Goal: Transaction & Acquisition: Download file/media

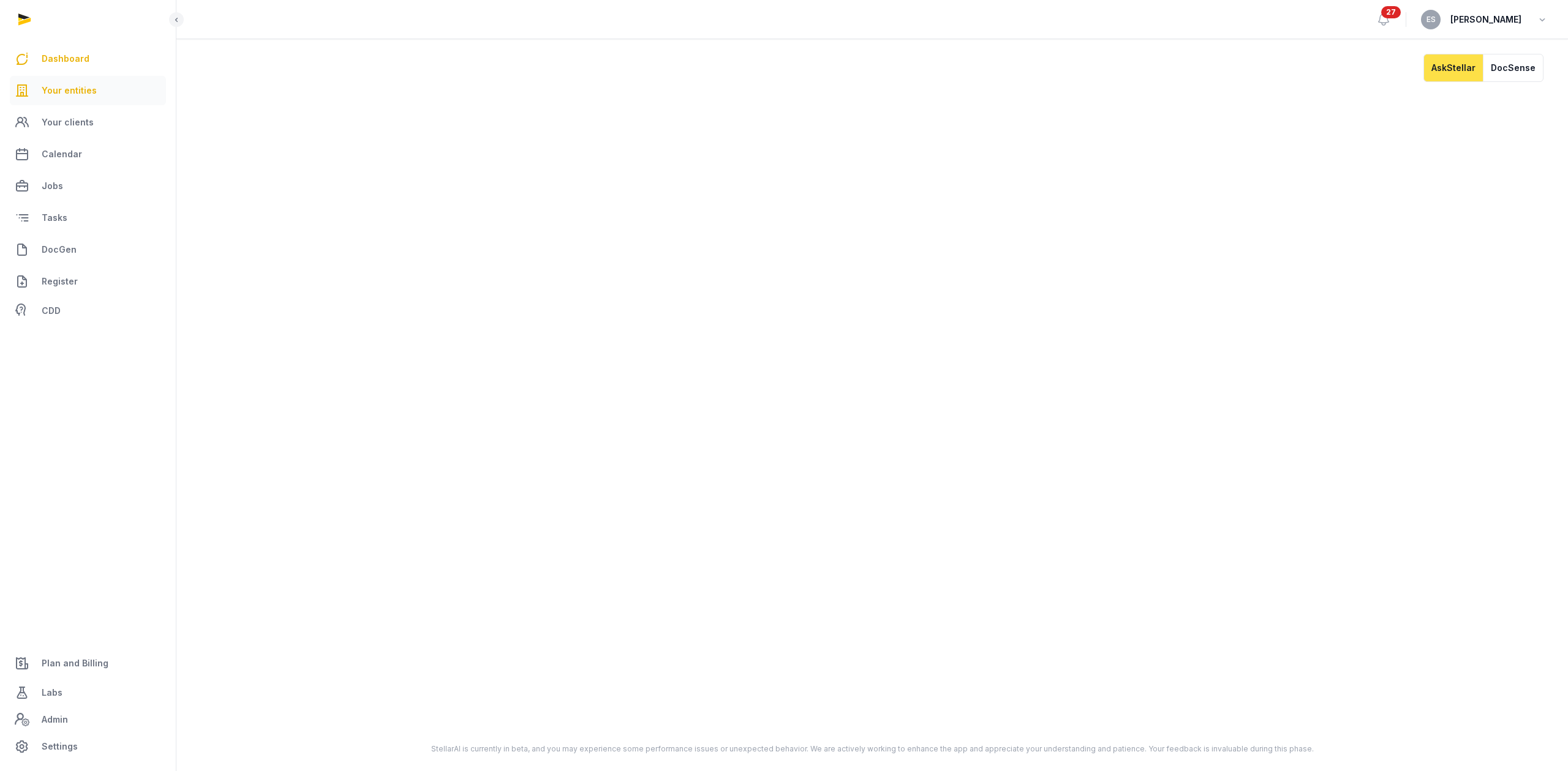
click at [99, 81] on link "Your entities" at bounding box center [88, 90] width 156 height 30
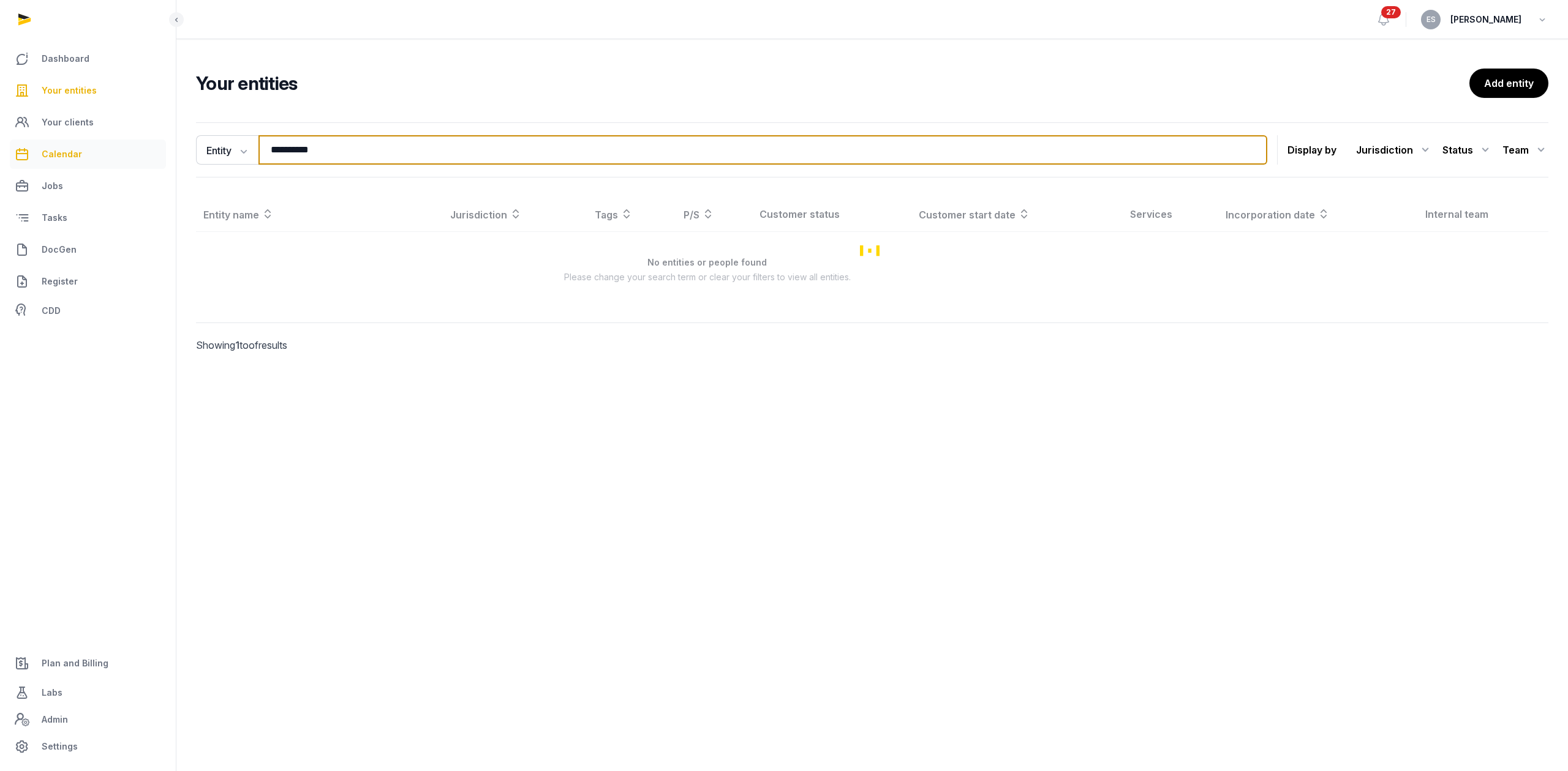
drag, startPoint x: 381, startPoint y: 150, endPoint x: 152, endPoint y: 139, distance: 229.3
click at [167, 139] on div "**********" at bounding box center [784, 386] width 1568 height 771
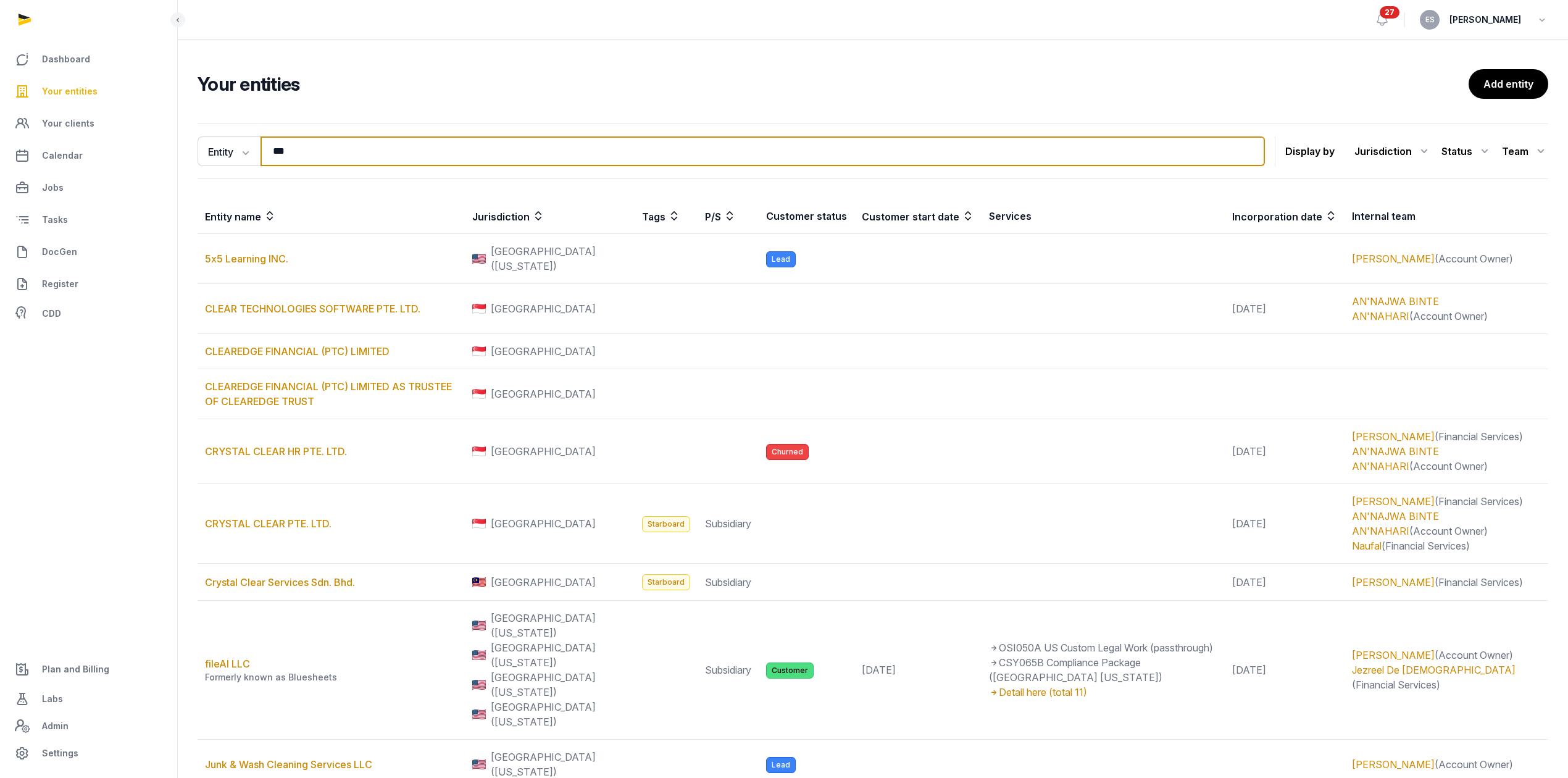
type input "***"
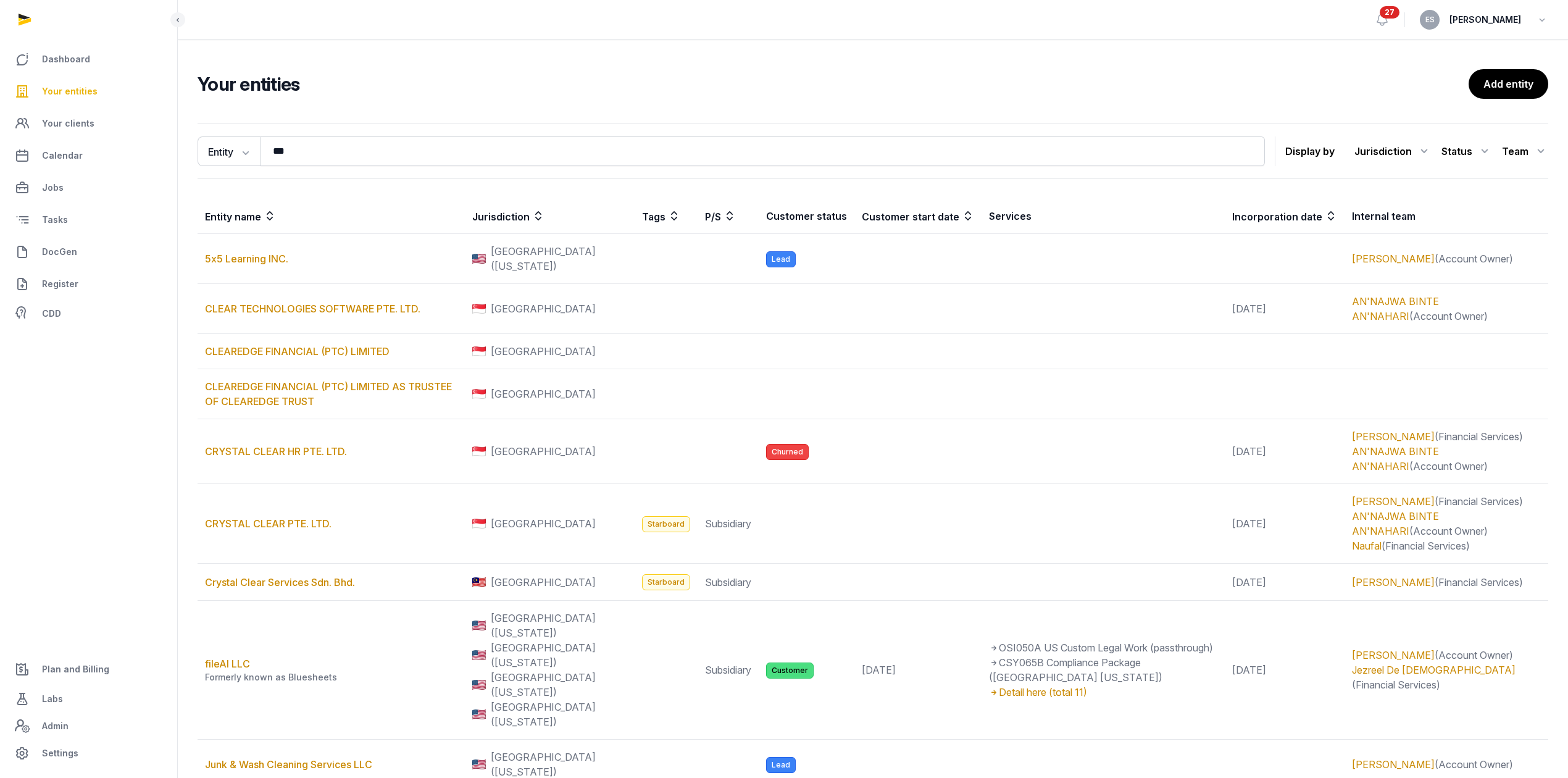
click at [61, 470] on ul "Dashboard Your entities Your clients Calendar Jobs Tasks DocGen Register CDD Pl…" at bounding box center [88, 406] width 148 height 724
click at [41, 132] on link "Your clients" at bounding box center [89, 123] width 158 height 30
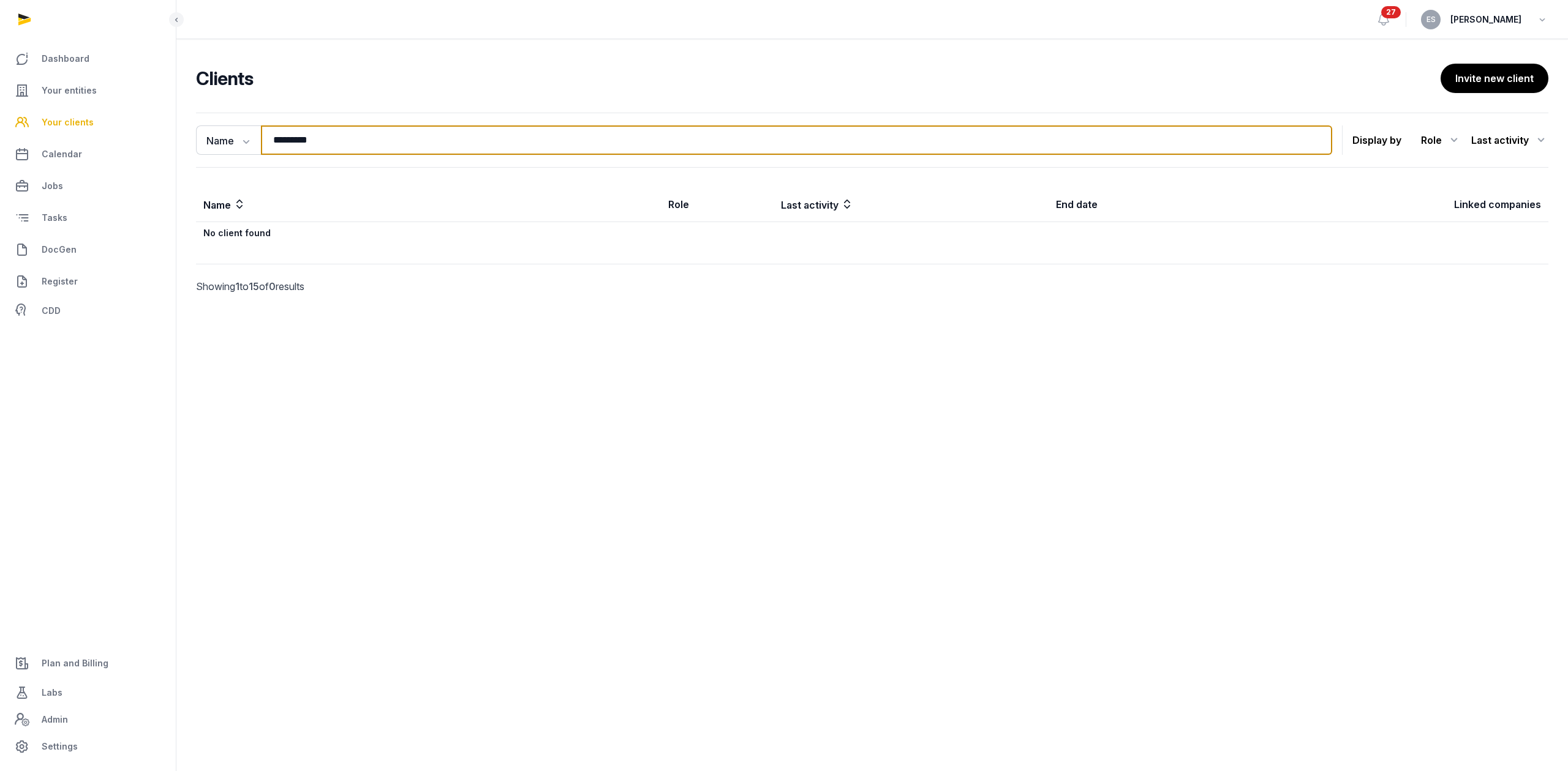
drag, startPoint x: 382, startPoint y: 141, endPoint x: 104, endPoint y: 130, distance: 278.2
click at [150, 139] on div "Dashboard Your entities Your clients Calendar Jobs Tasks DocGen Register CDD Pl…" at bounding box center [784, 386] width 1568 height 771
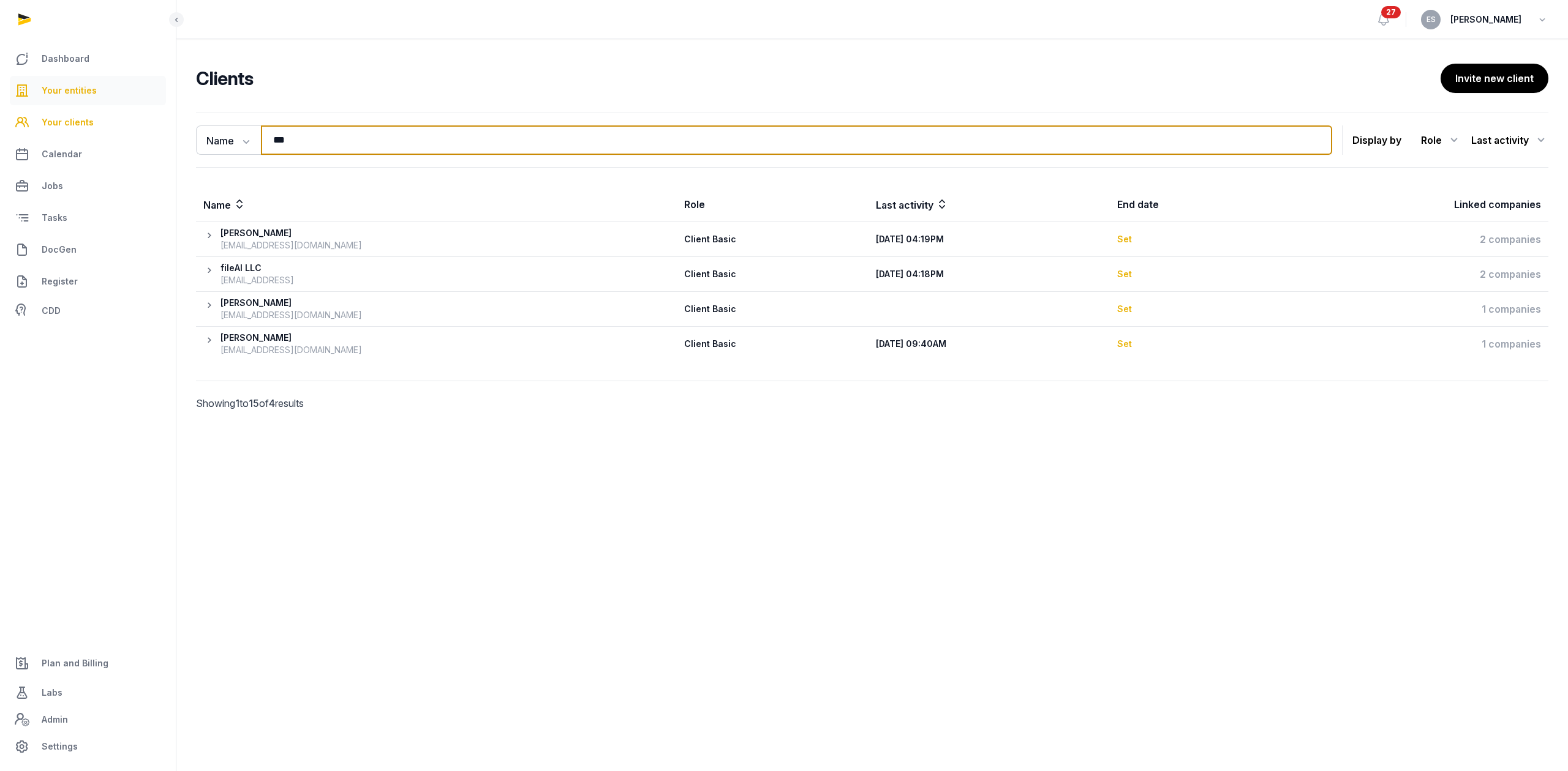
type input "***"
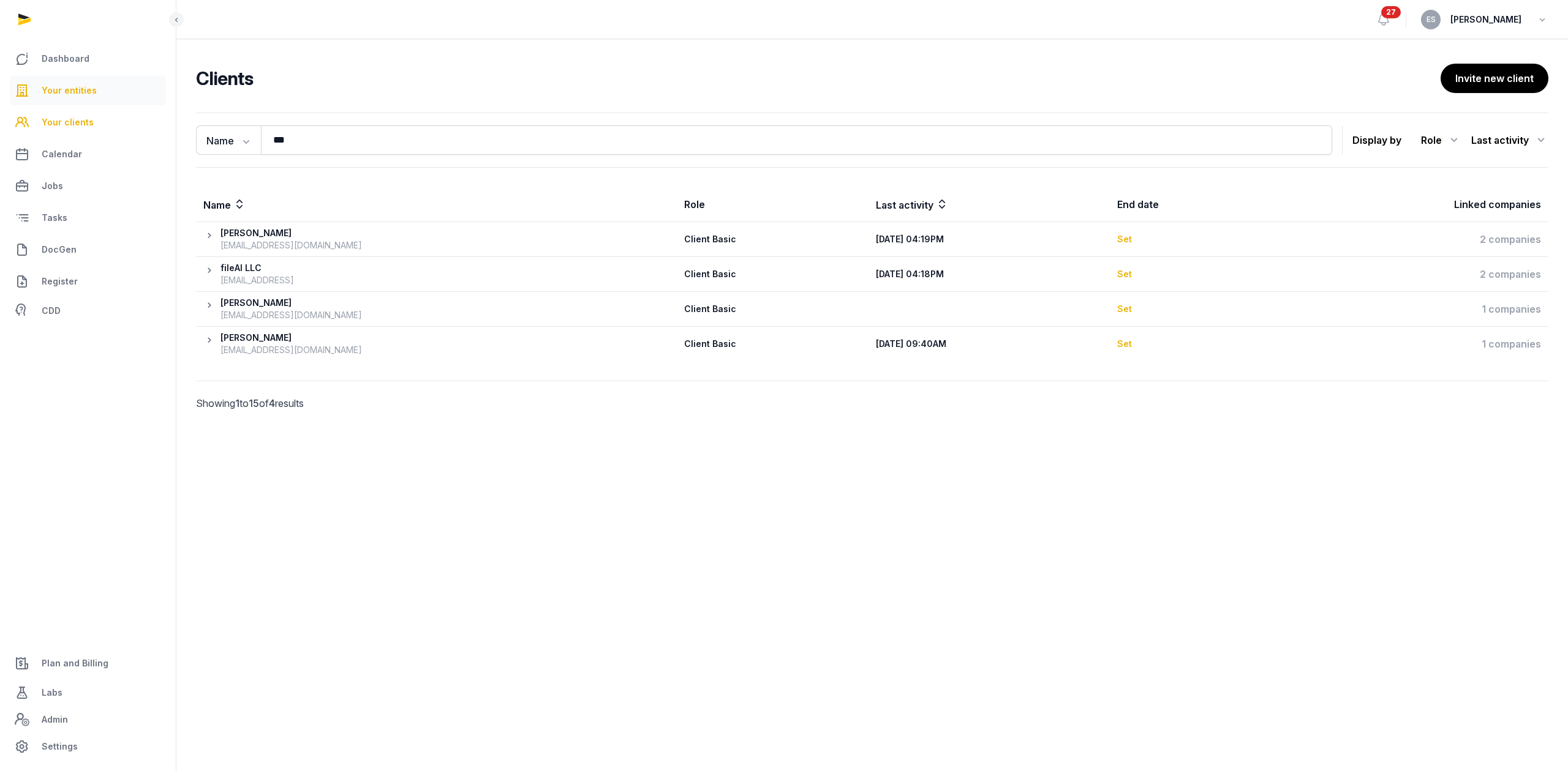
click at [98, 87] on link "Your entities" at bounding box center [88, 90] width 156 height 30
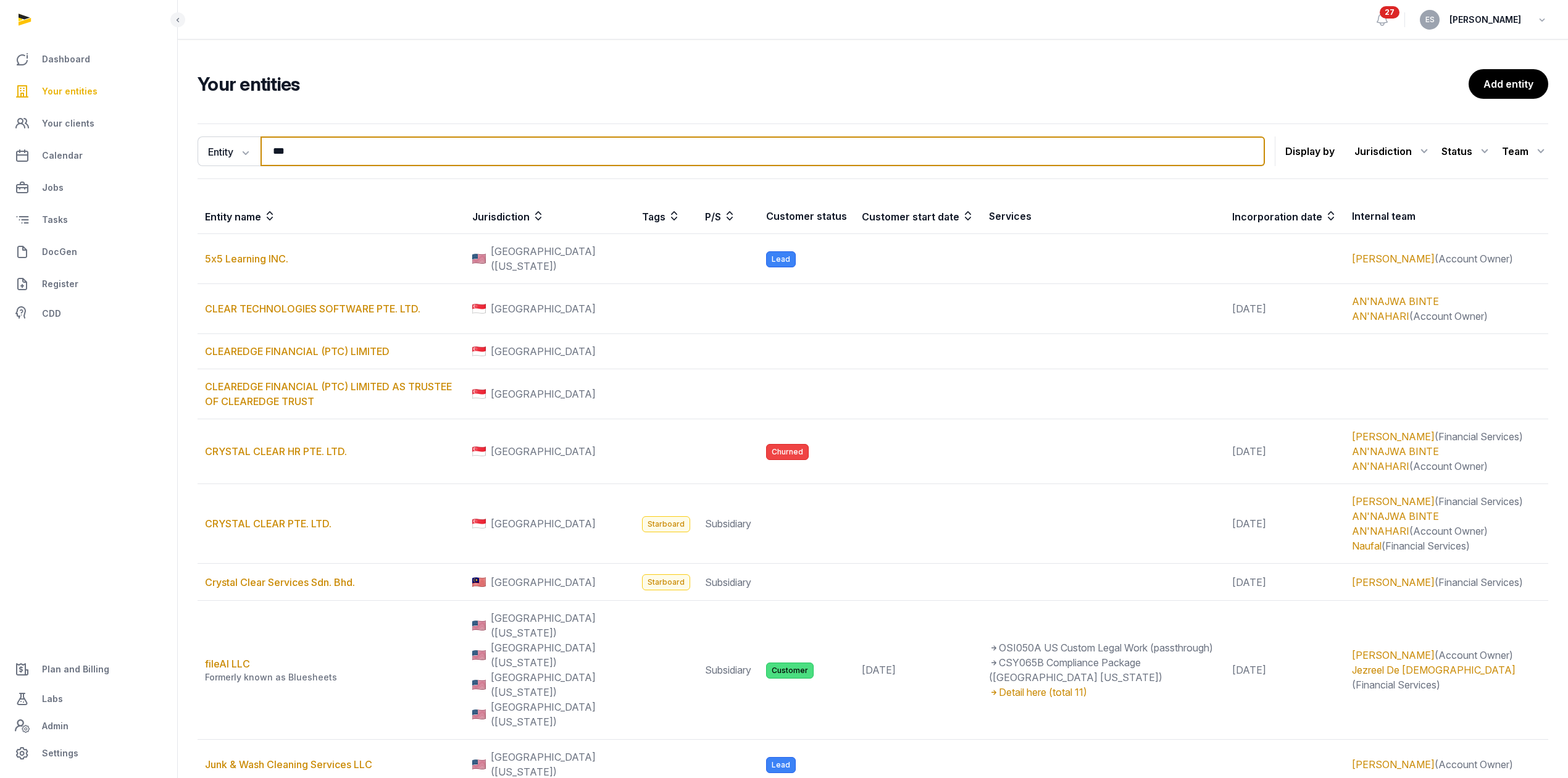
click at [316, 154] on input "***" at bounding box center [763, 151] width 1004 height 30
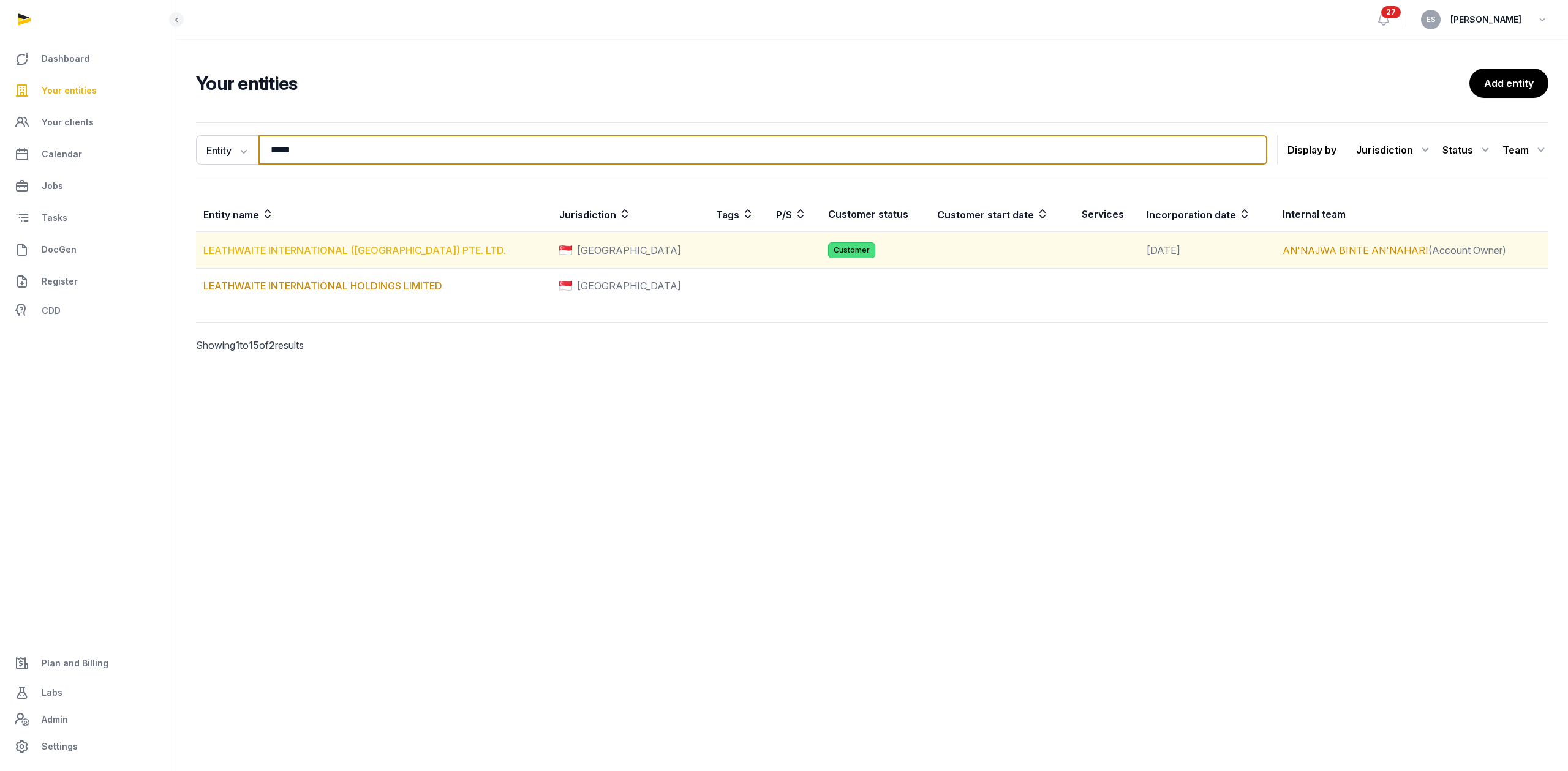
type input "*****"
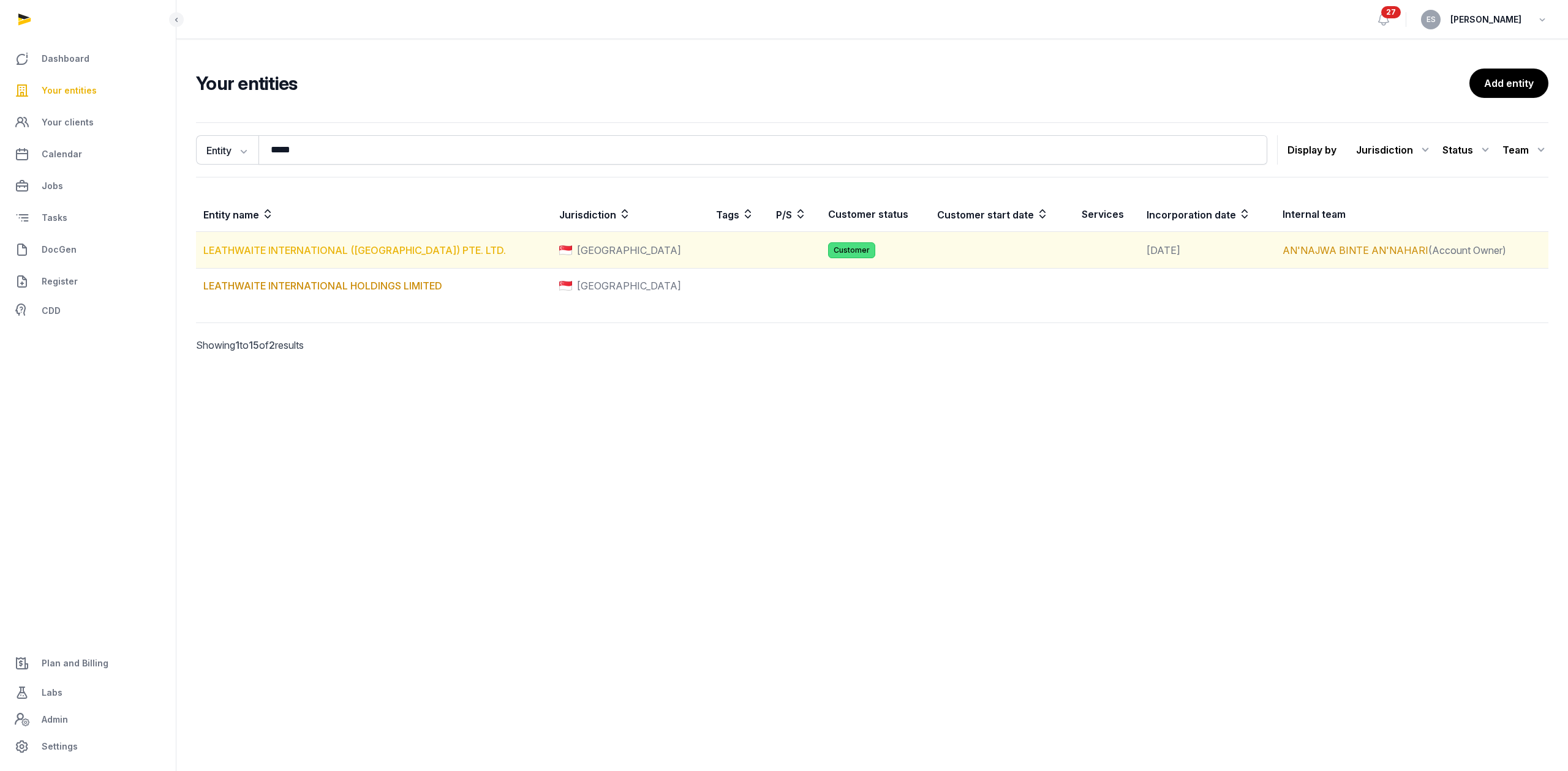
click at [370, 252] on link "LEATHWAITE INTERNATIONAL ([GEOGRAPHIC_DATA]) PTE. LTD." at bounding box center [354, 250] width 303 height 12
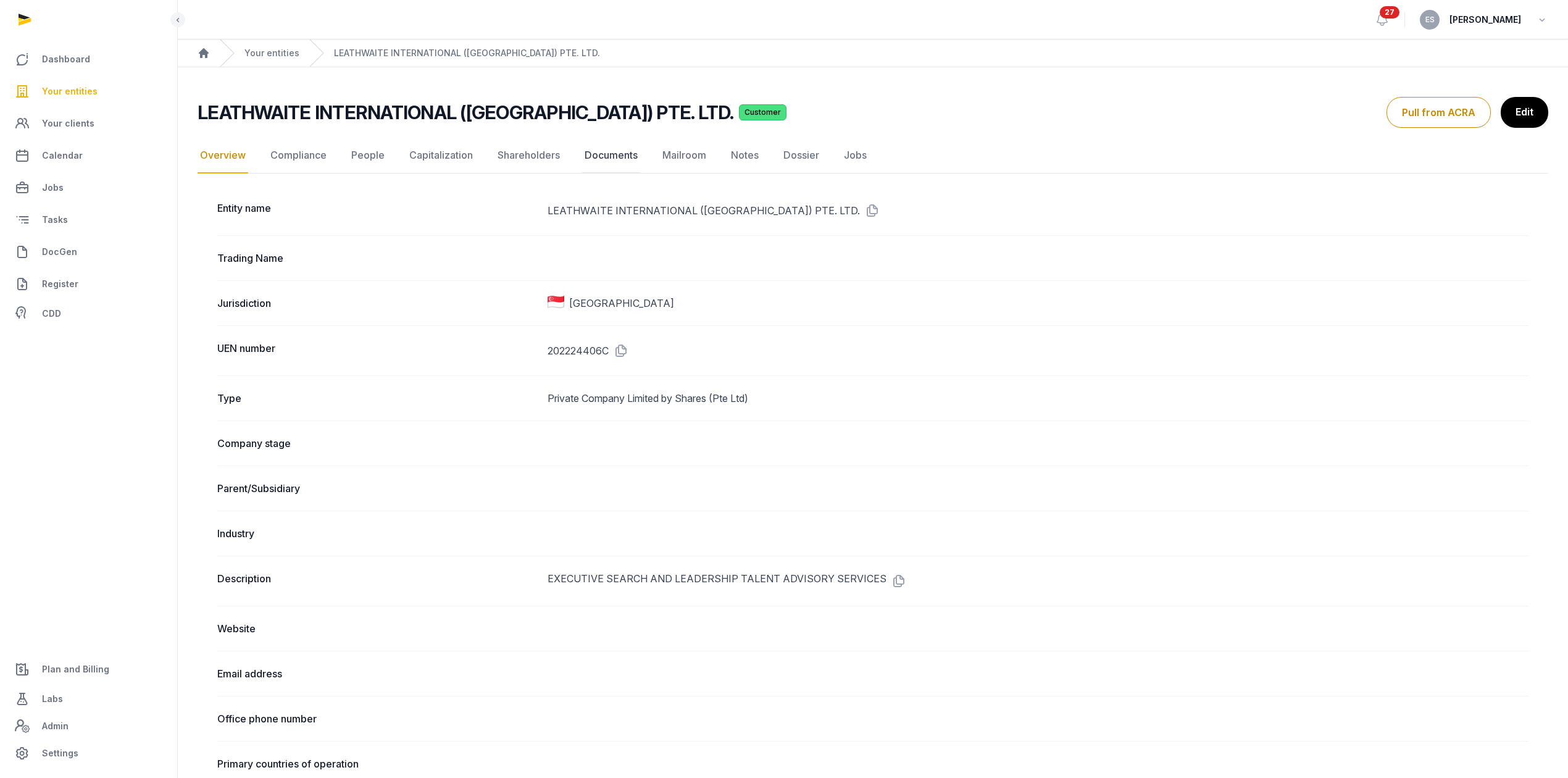
click at [589, 162] on link "Documents" at bounding box center [611, 155] width 58 height 36
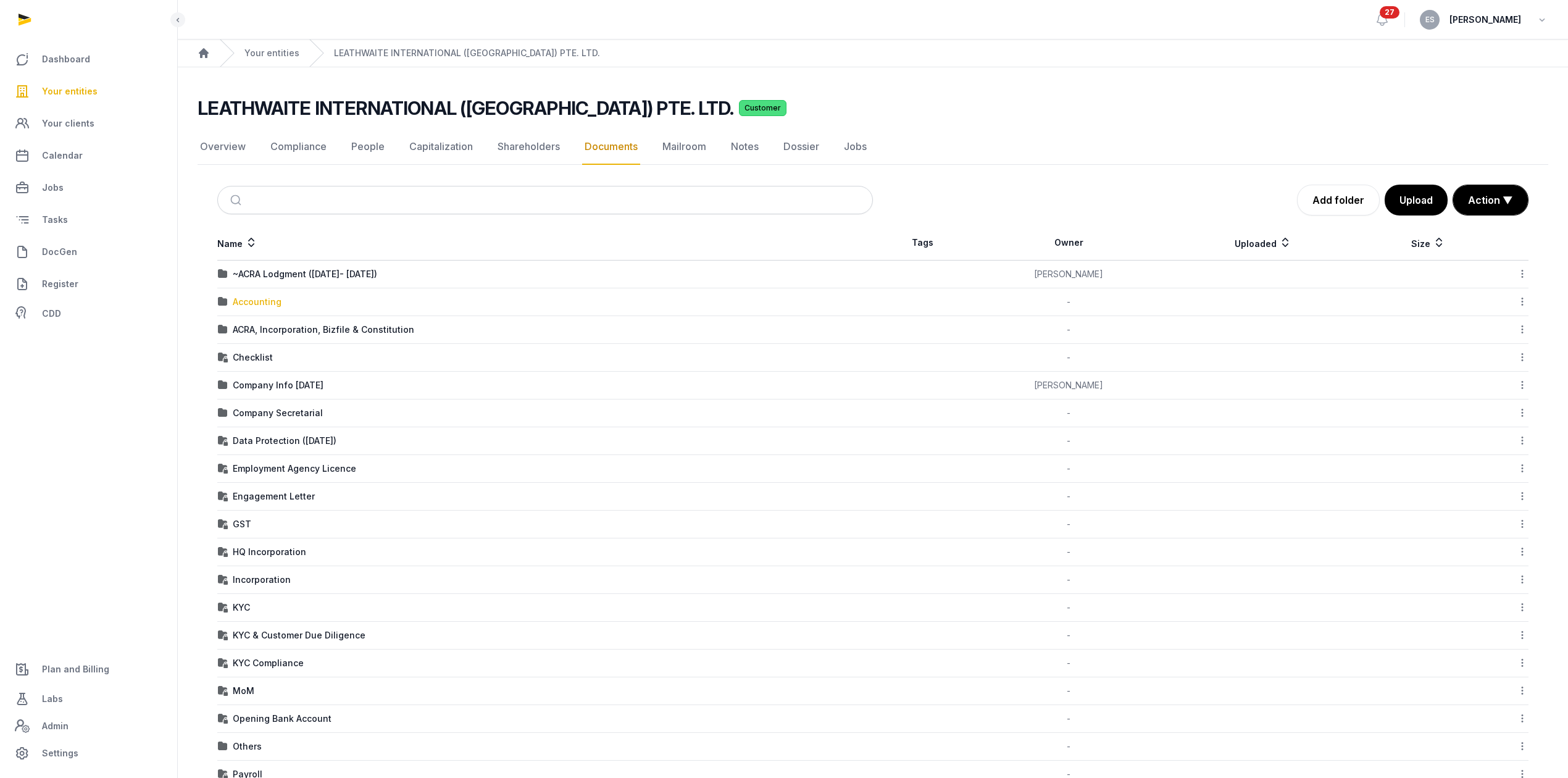
click at [243, 299] on div "Accounting" at bounding box center [257, 302] width 49 height 12
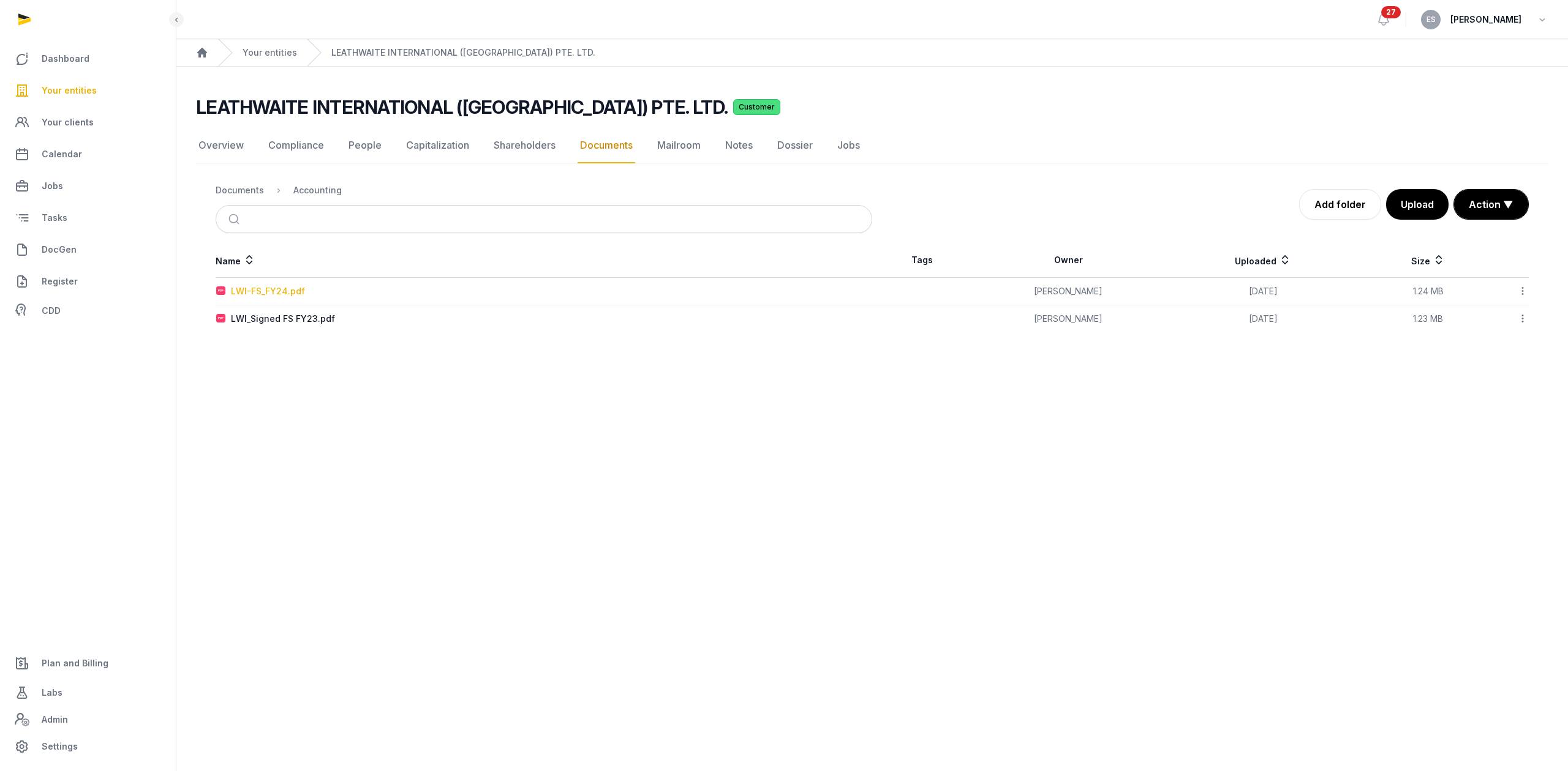
click at [289, 289] on div "LWI-FS_FY24.pdf" at bounding box center [268, 291] width 74 height 12
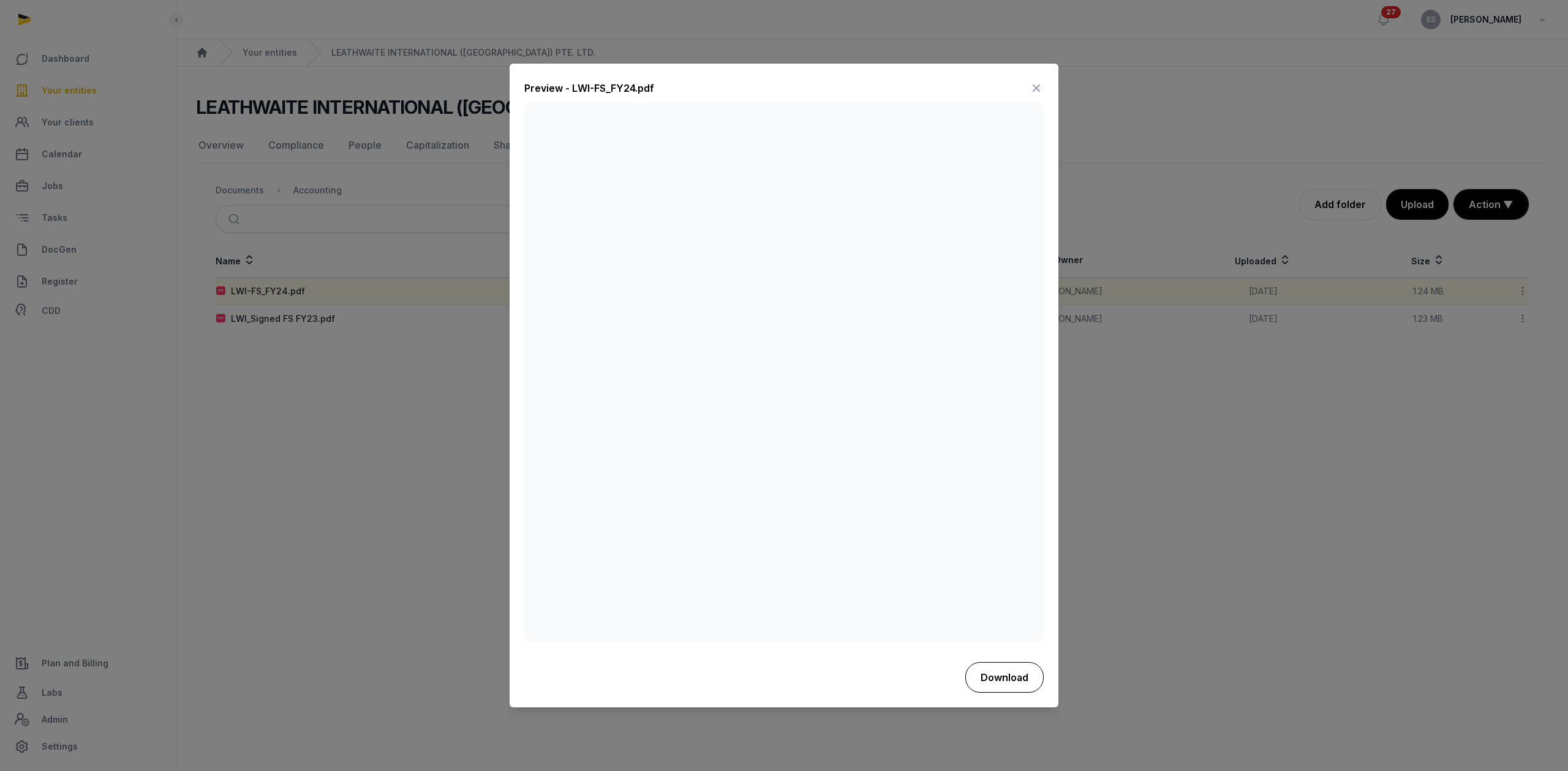
click at [993, 578] on button "Download" at bounding box center [1004, 677] width 79 height 30
click at [1166, 360] on div at bounding box center [784, 386] width 1568 height 771
click at [1044, 84] on div "Preview - LWI-FS_FY24.pdf Download" at bounding box center [783, 386] width 549 height 642
click at [1042, 89] on icon at bounding box center [1035, 88] width 14 height 19
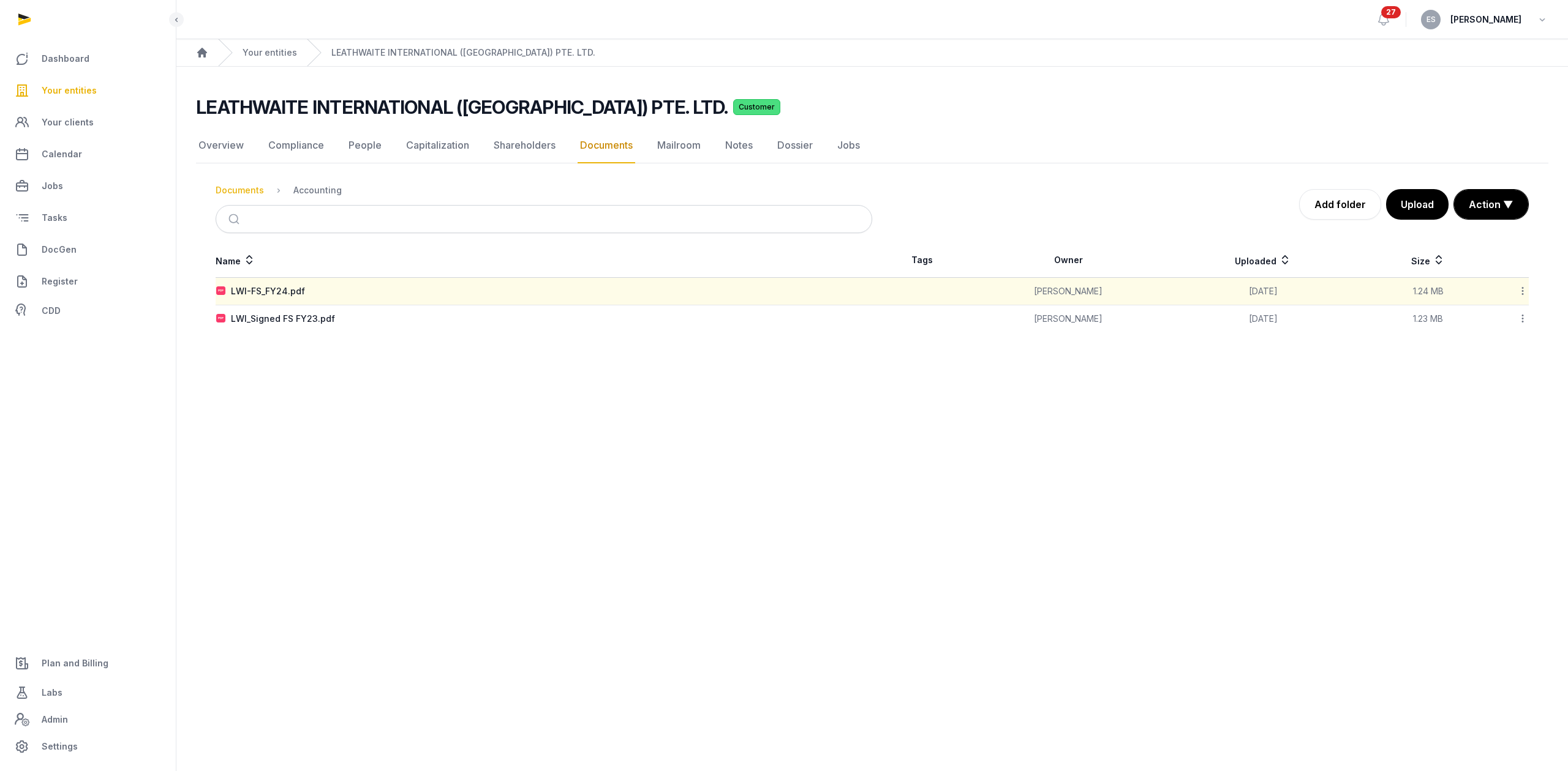
click at [236, 189] on div "Documents" at bounding box center [239, 190] width 48 height 12
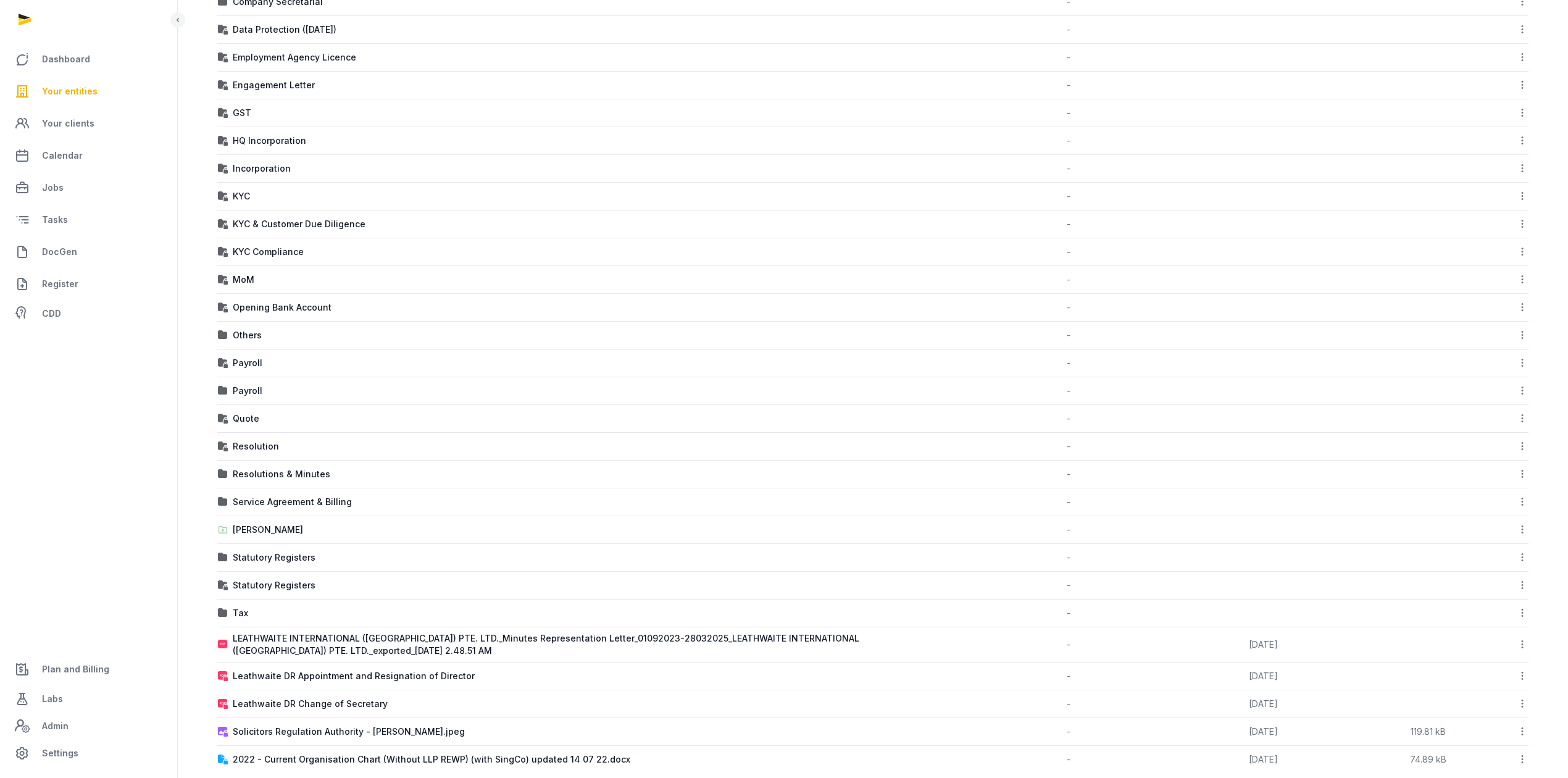
scroll to position [438, 0]
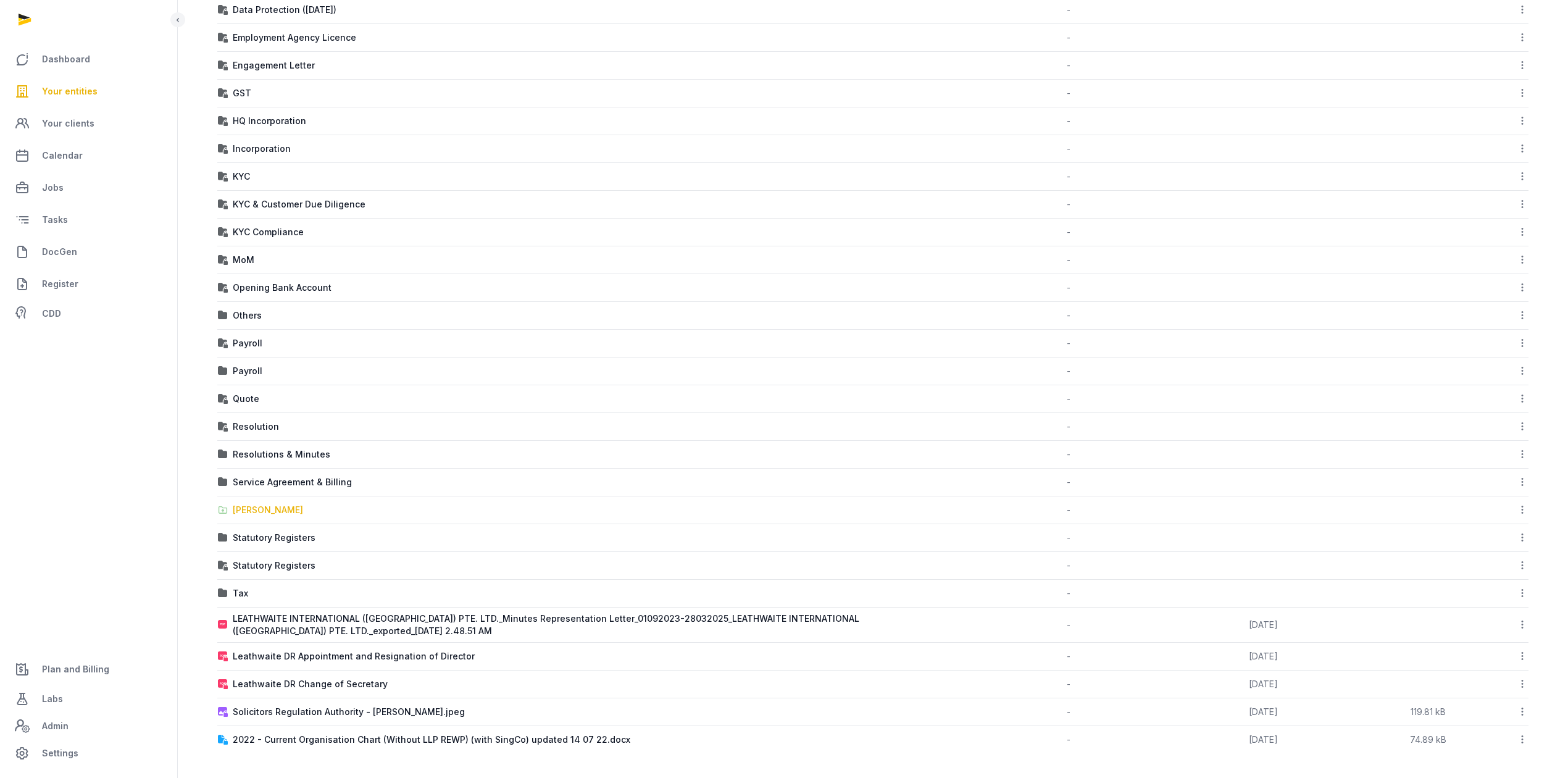
click at [273, 512] on div "[PERSON_NAME]" at bounding box center [268, 510] width 71 height 12
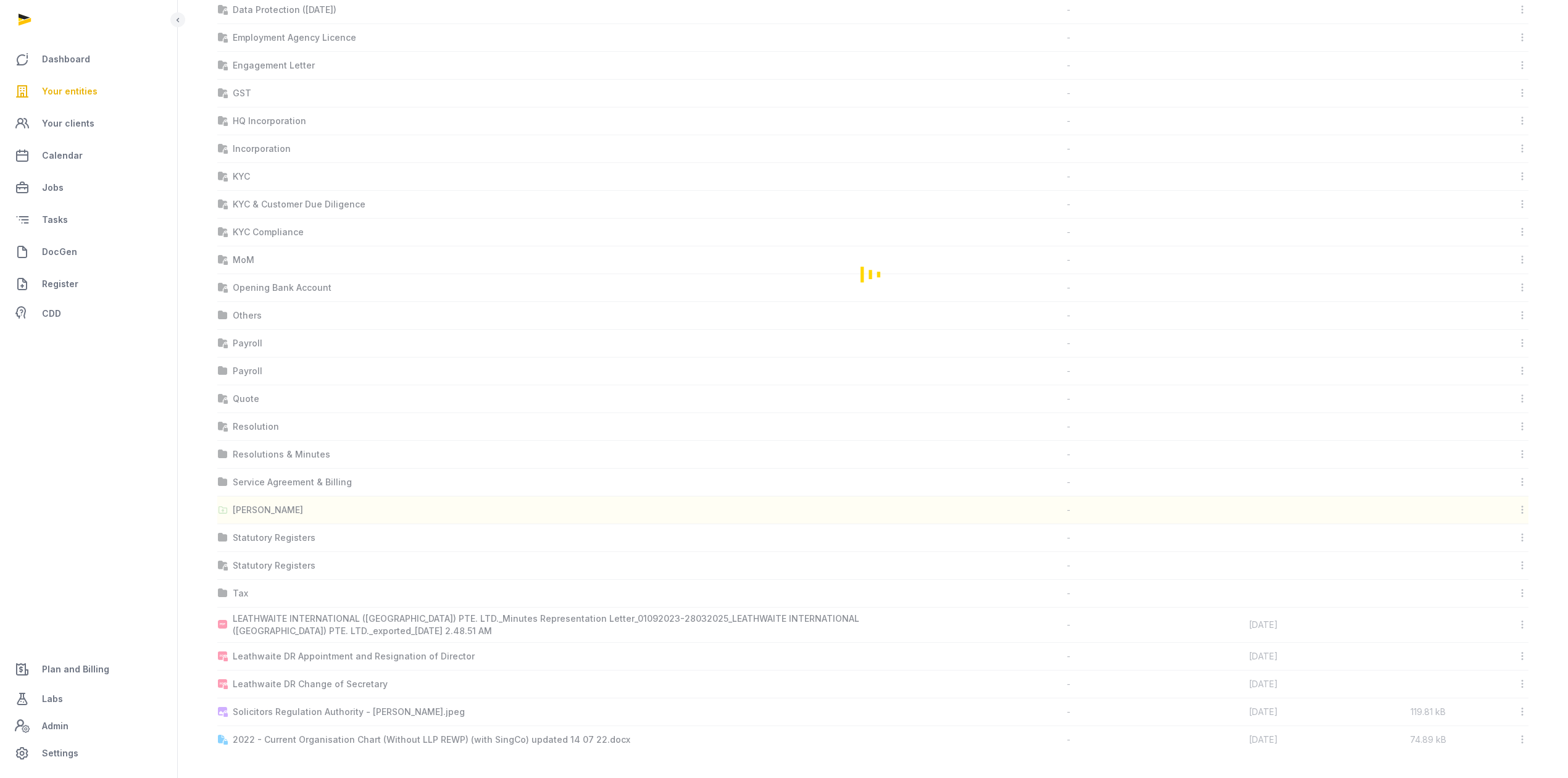
scroll to position [0, 0]
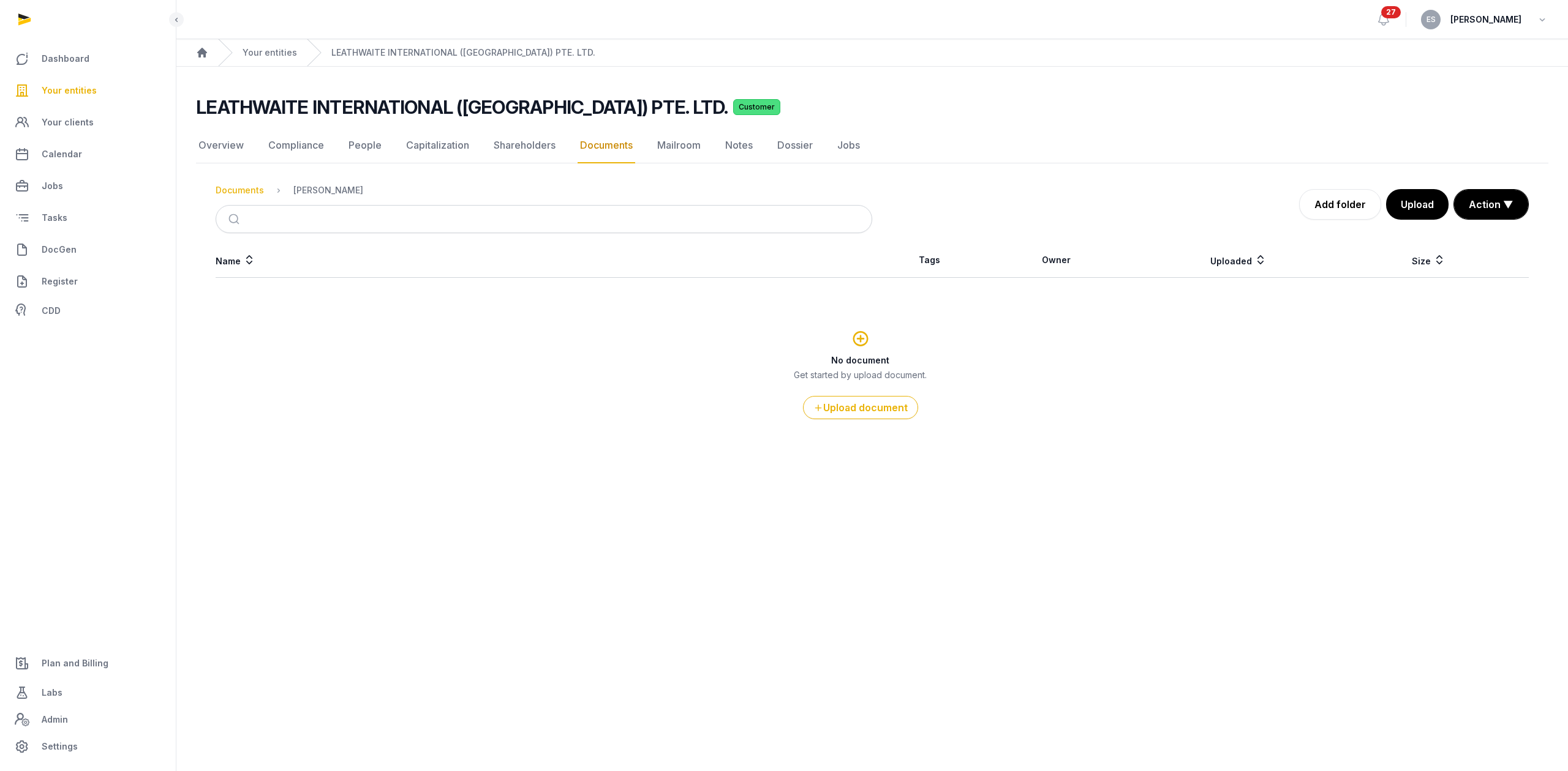
click at [260, 189] on div "Documents" at bounding box center [239, 190] width 48 height 12
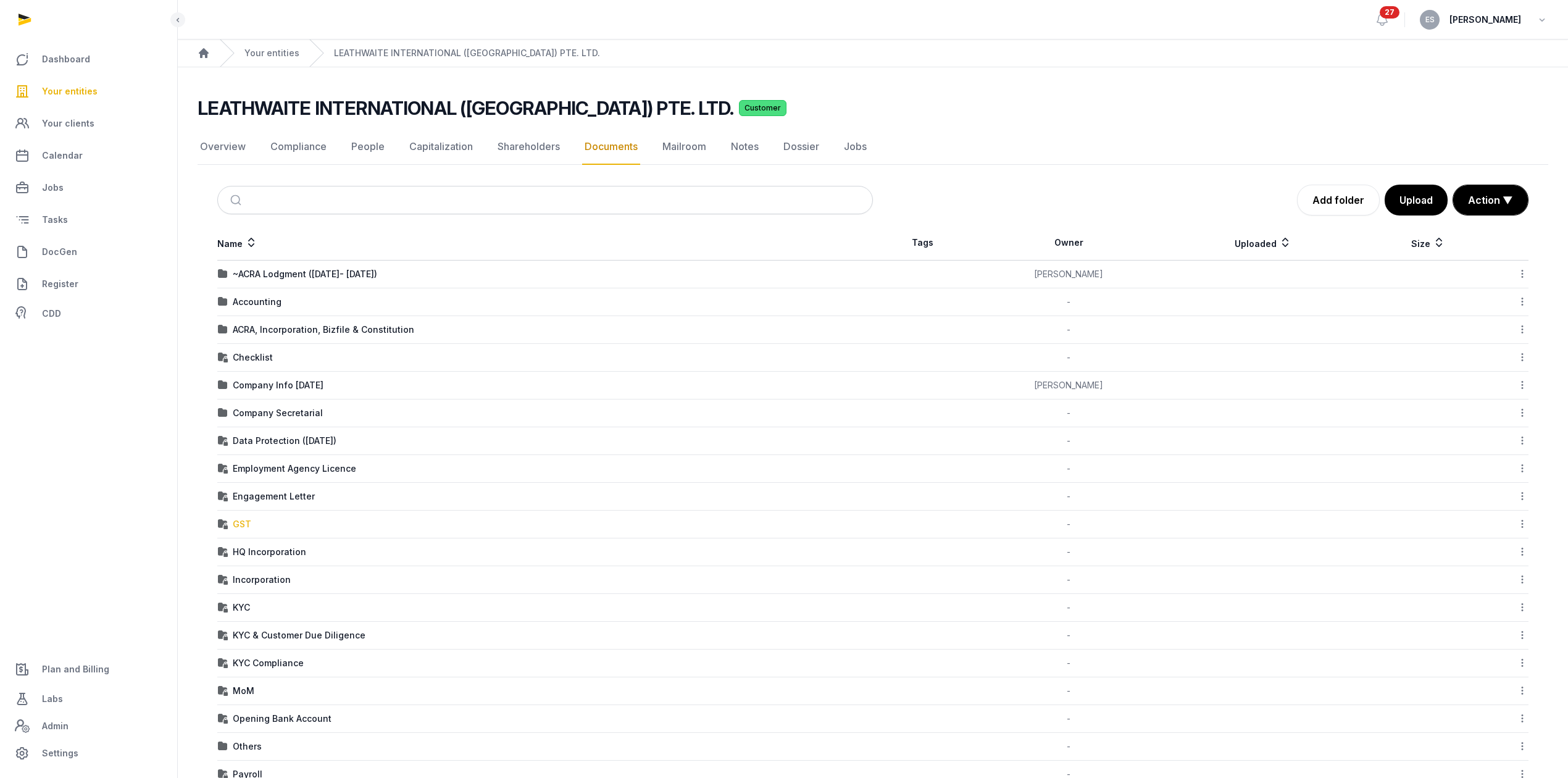
click at [242, 527] on div "GST" at bounding box center [242, 524] width 19 height 12
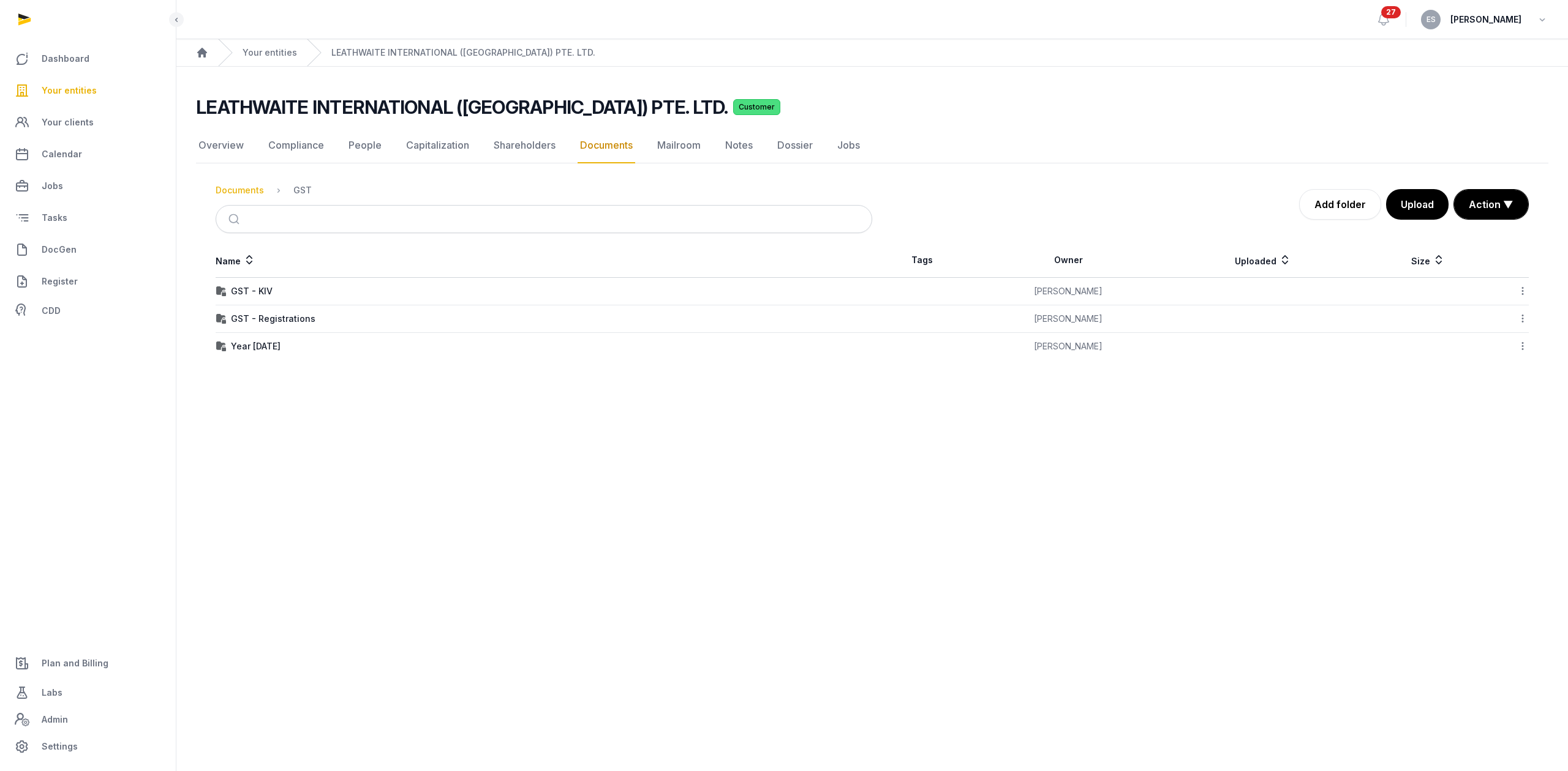
click at [240, 189] on div "Documents" at bounding box center [239, 190] width 48 height 12
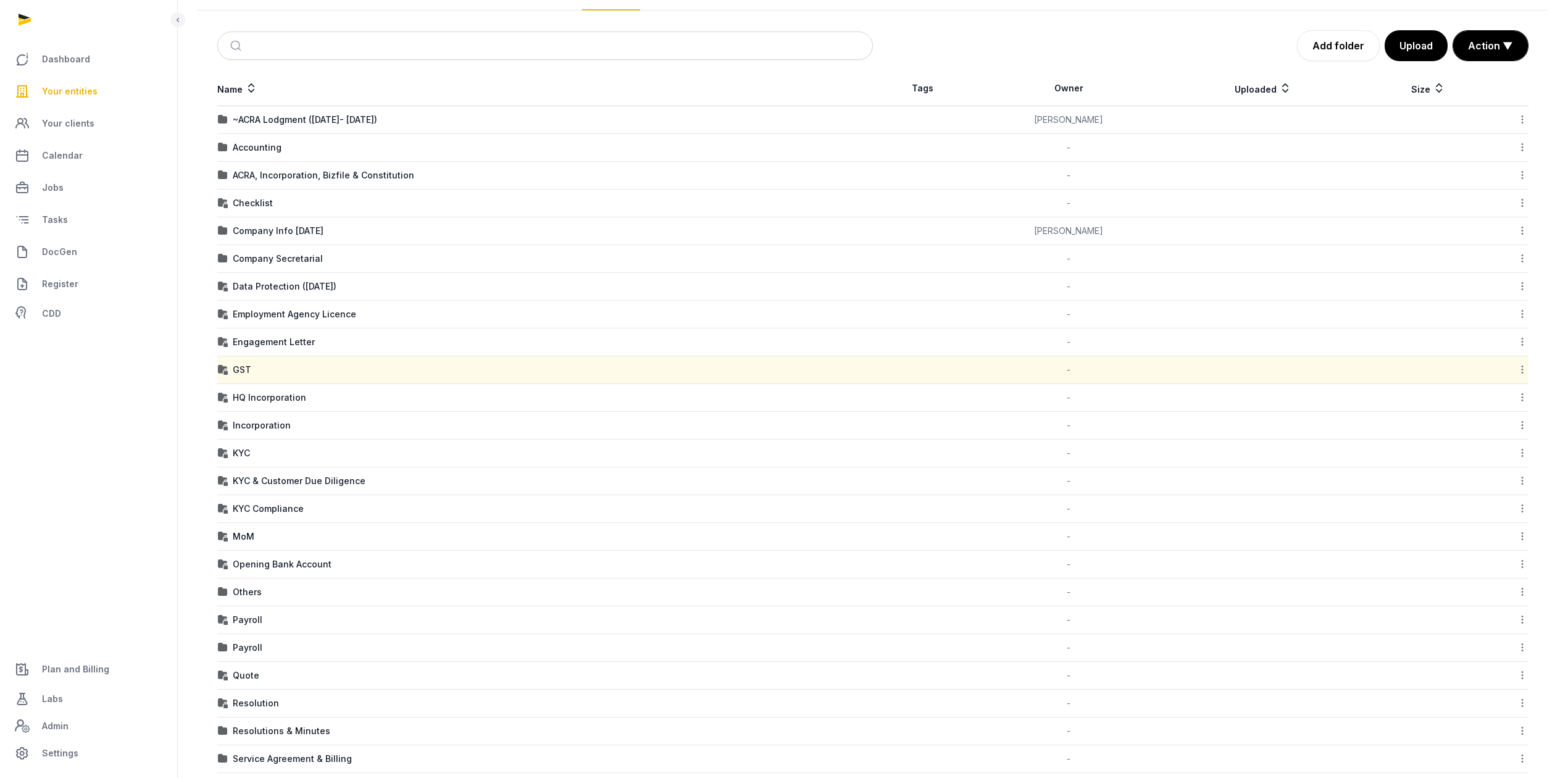
scroll to position [247, 0]
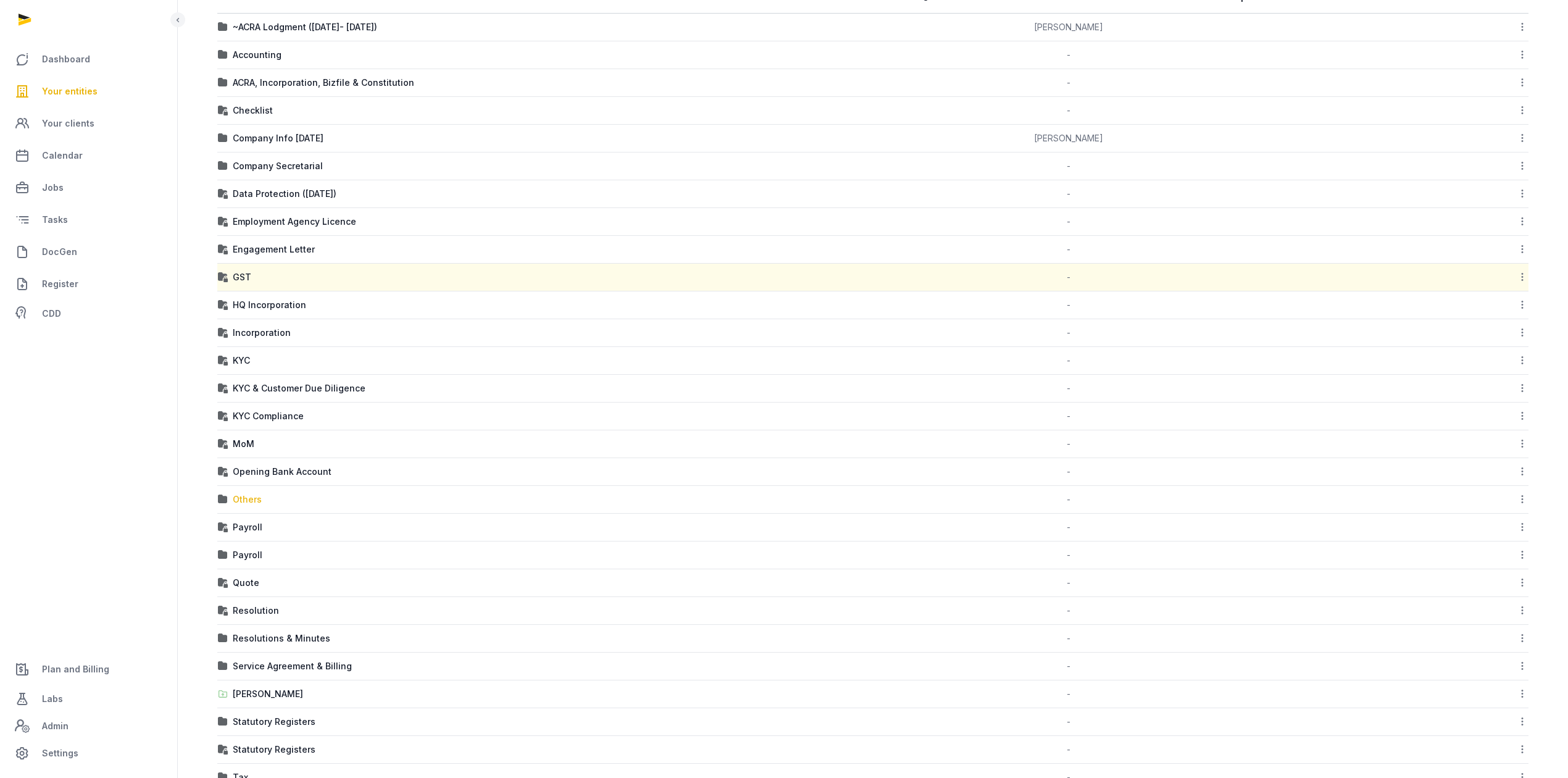
click at [255, 506] on div "Others" at bounding box center [247, 500] width 29 height 12
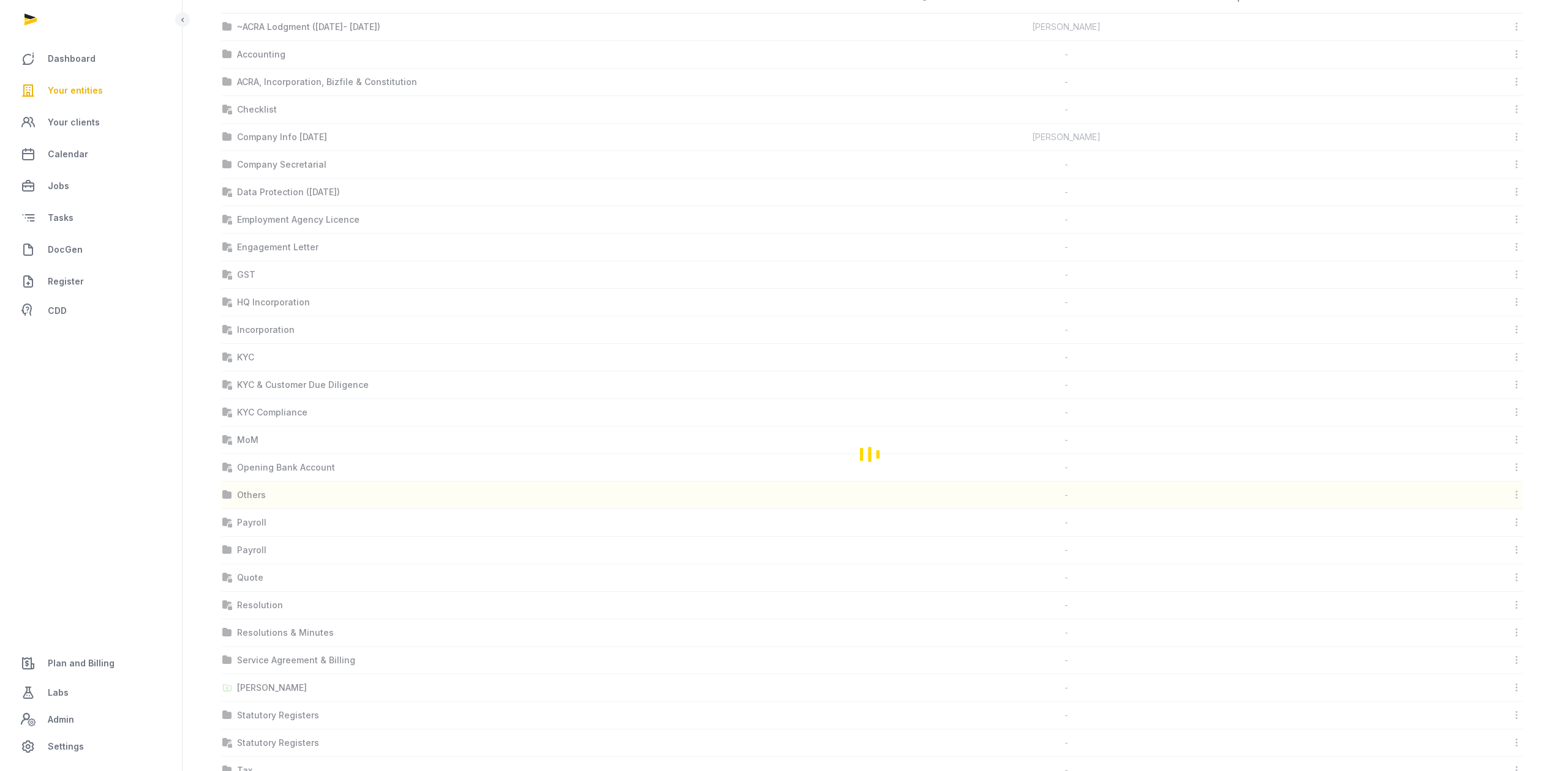
scroll to position [0, 0]
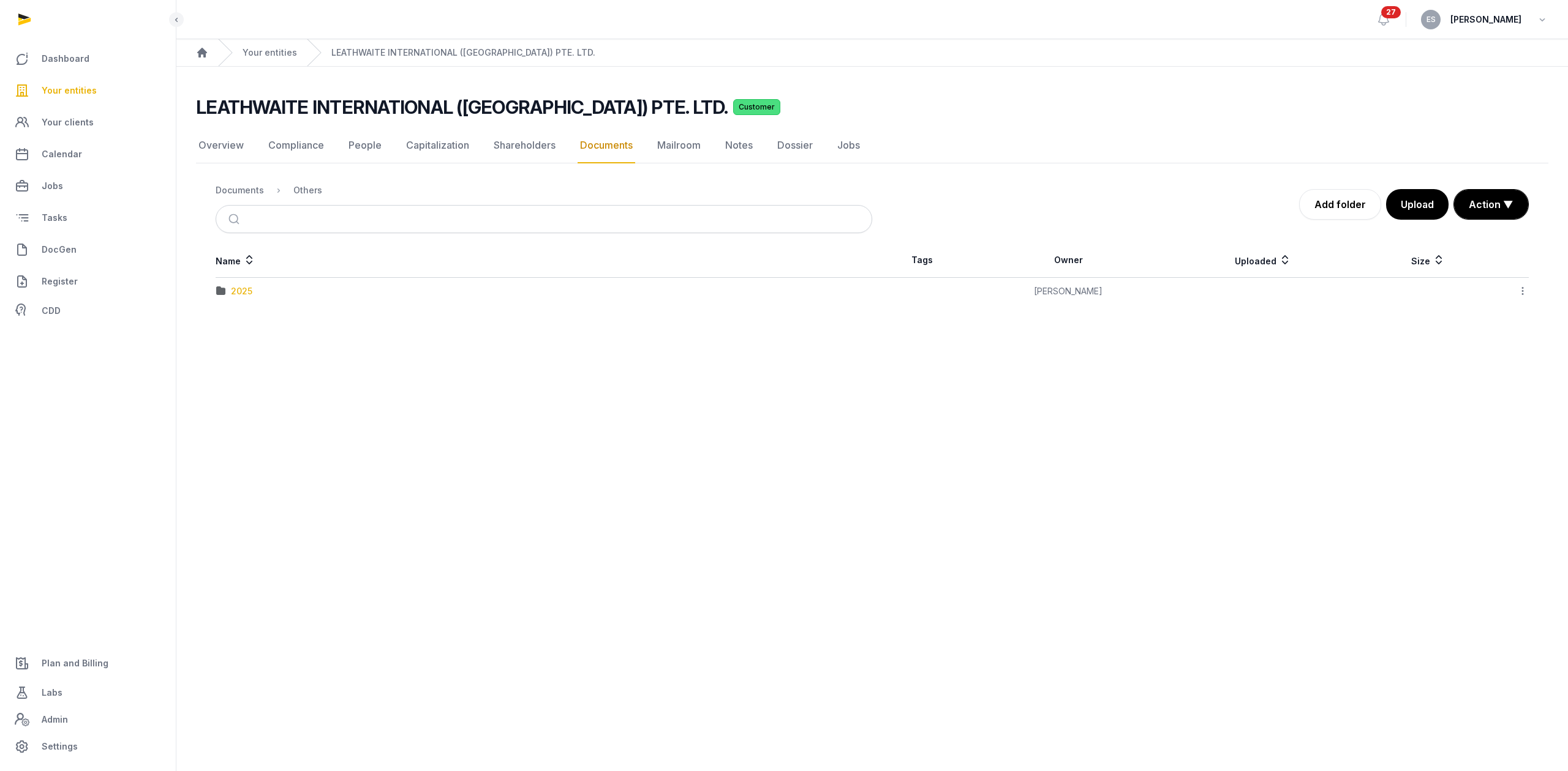
click at [236, 289] on div "2025" at bounding box center [241, 291] width 21 height 12
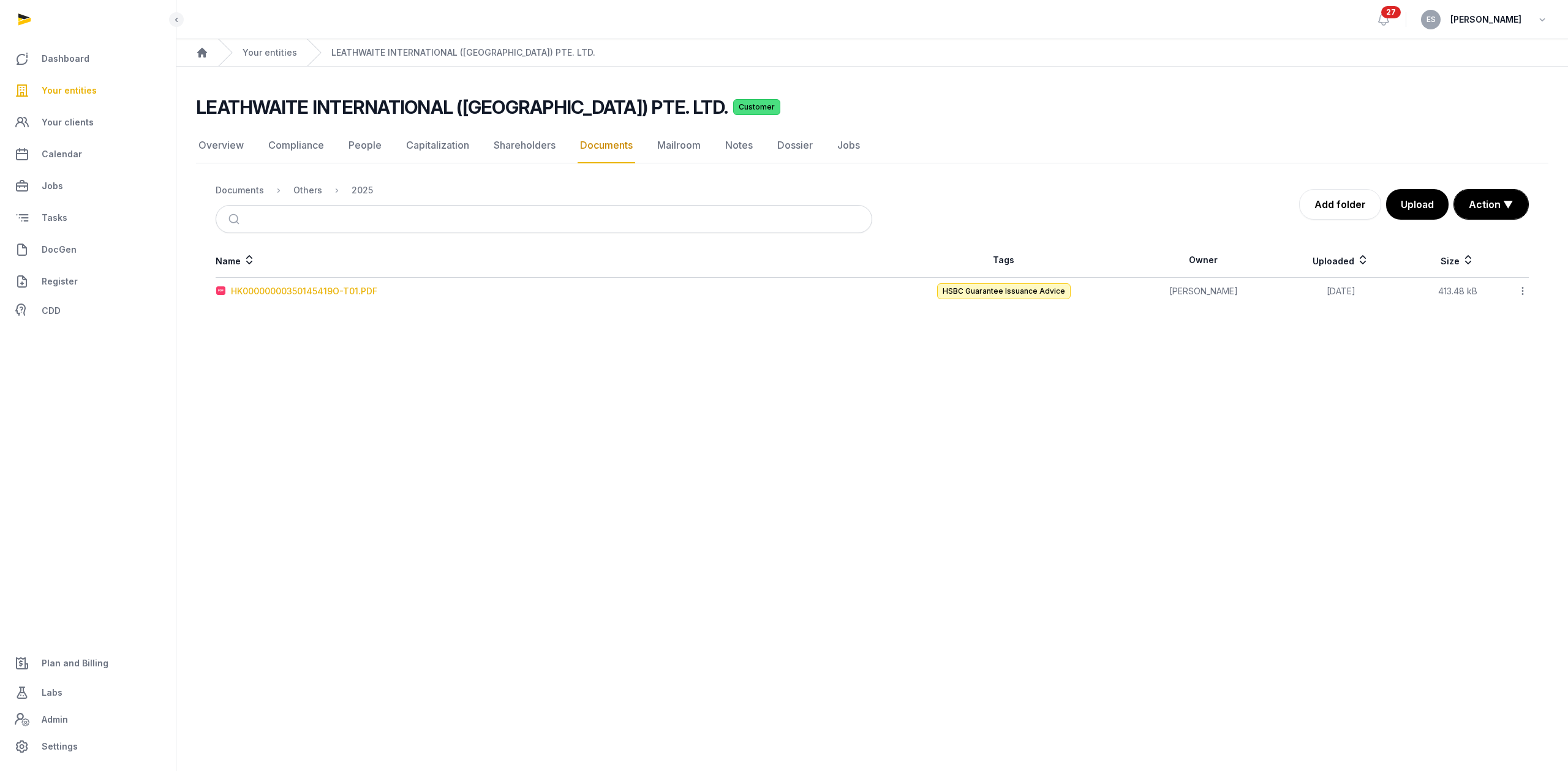
click at [338, 287] on div "HK00000000350145419O-T01.PDF" at bounding box center [304, 291] width 146 height 12
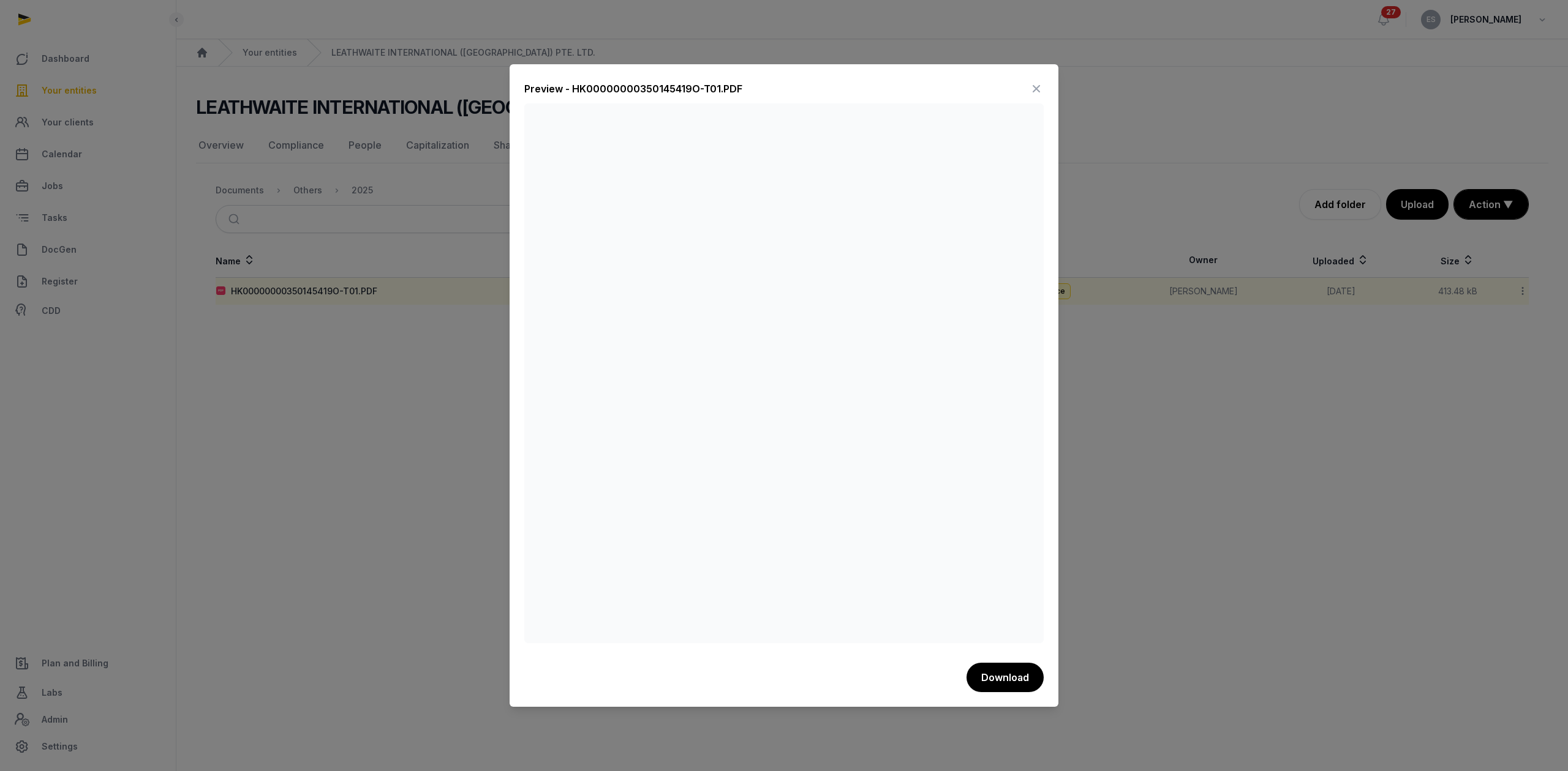
click at [932, 96] on div "Preview - HK00000000350145419O-T01.PDF" at bounding box center [784, 90] width 519 height 25
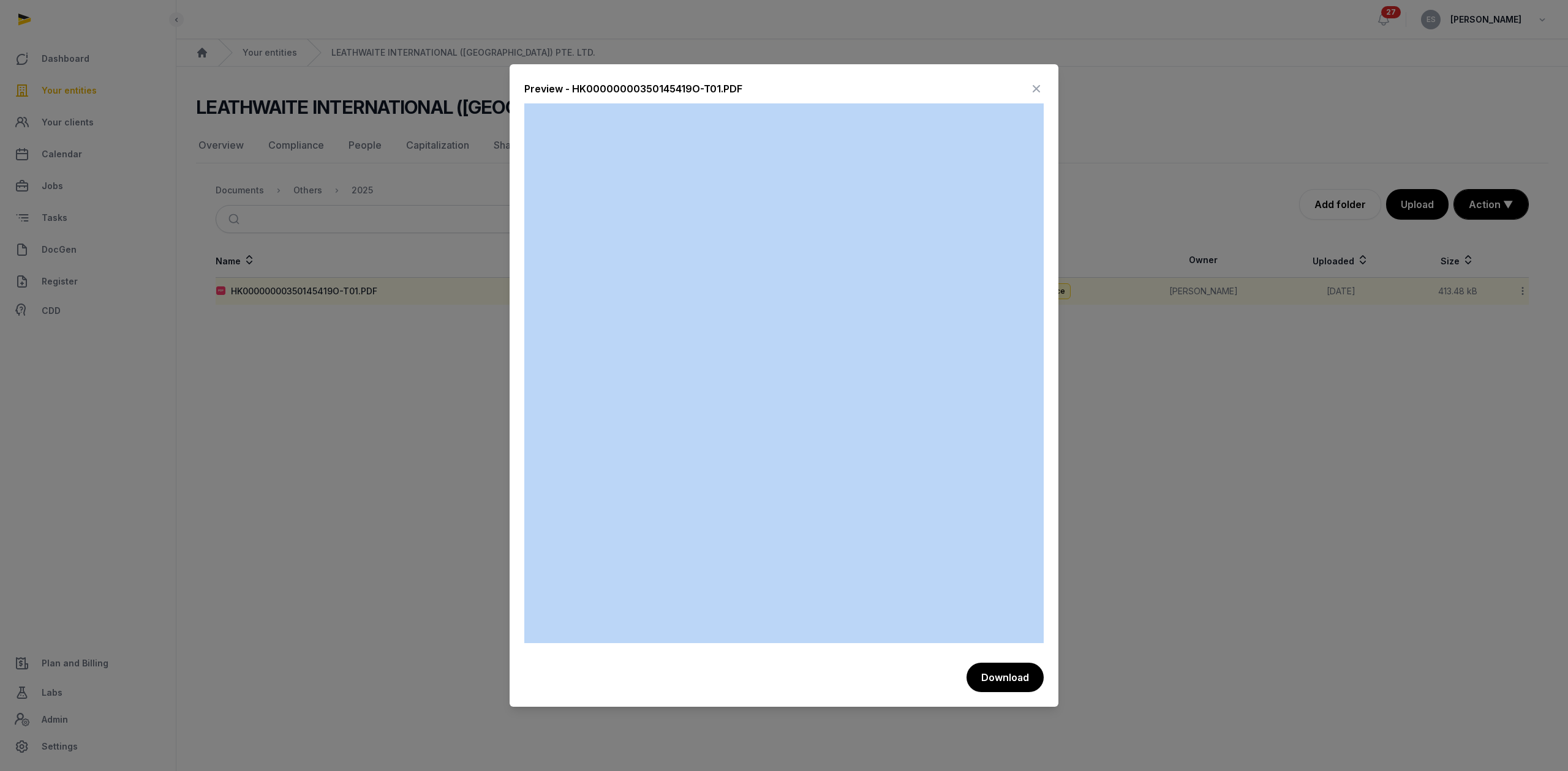
click at [932, 96] on div "Preview - HK00000000350145419O-T01.PDF" at bounding box center [784, 90] width 519 height 25
click at [1009, 578] on button "Download" at bounding box center [1004, 677] width 79 height 30
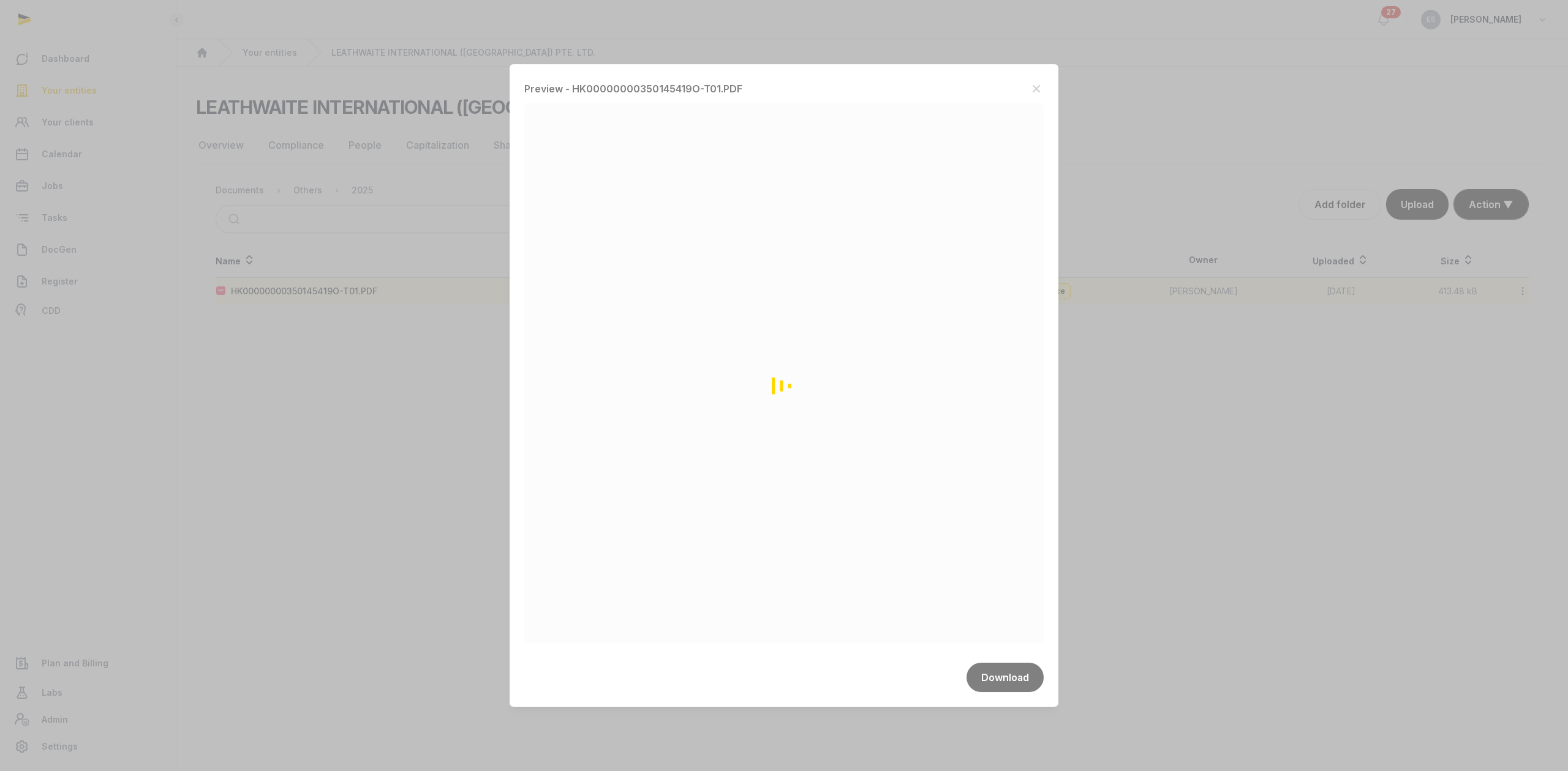
click at [434, 415] on div "Loading" at bounding box center [784, 386] width 1568 height 771
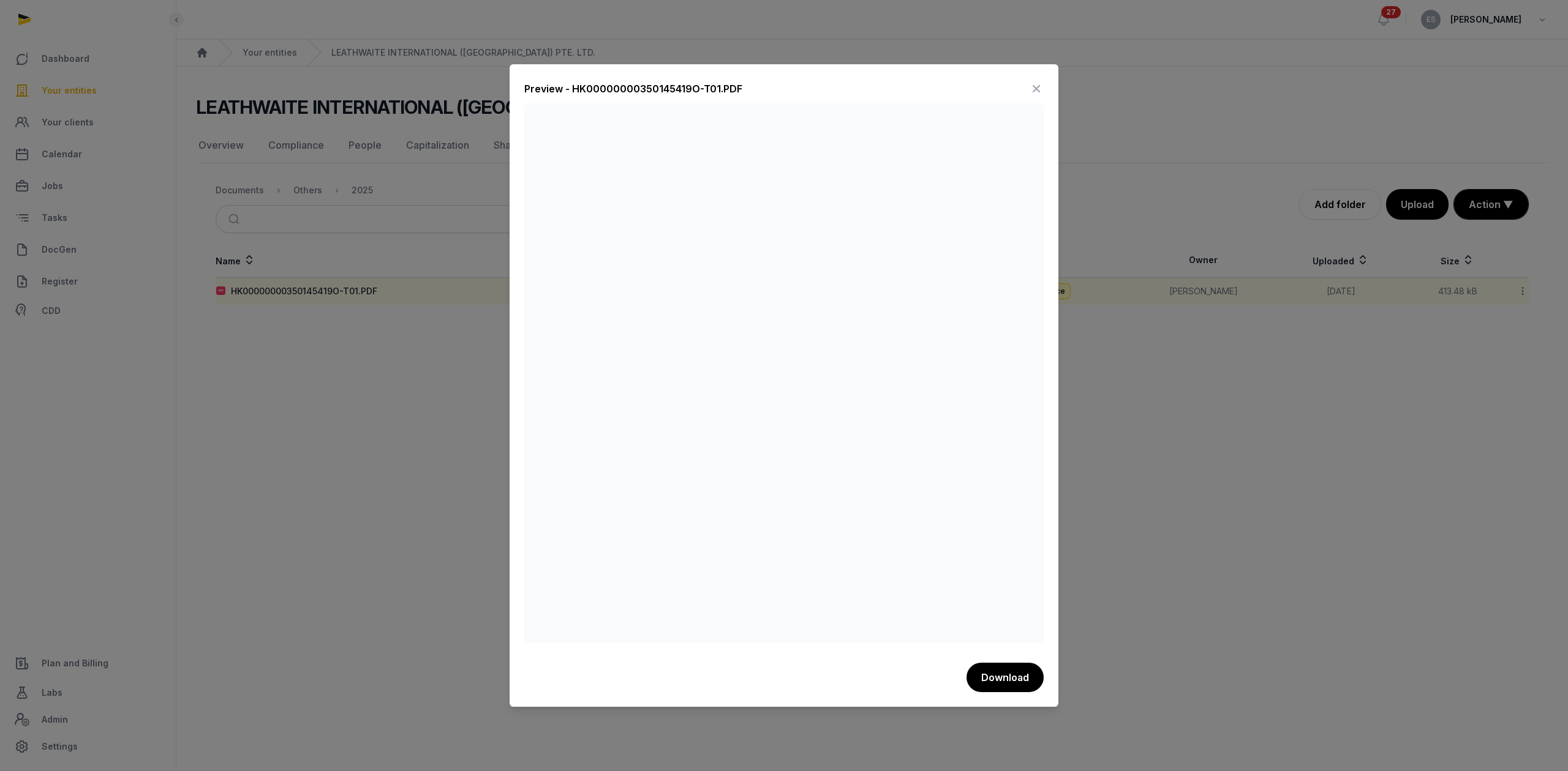
click at [476, 498] on div at bounding box center [784, 386] width 1568 height 771
click at [1024, 89] on div "Preview - HK00000000350145419O-T01.PDF" at bounding box center [784, 90] width 519 height 25
click at [1033, 87] on icon at bounding box center [1035, 88] width 14 height 19
